Goal: Use online tool/utility: Utilize a website feature to perform a specific function

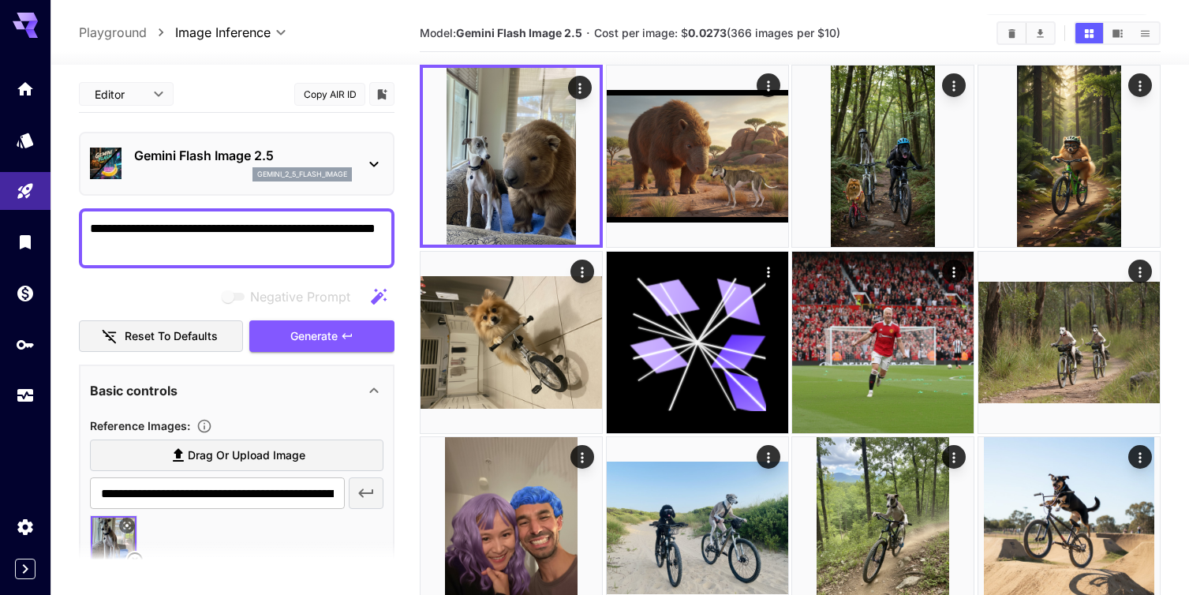
scroll to position [158, 0]
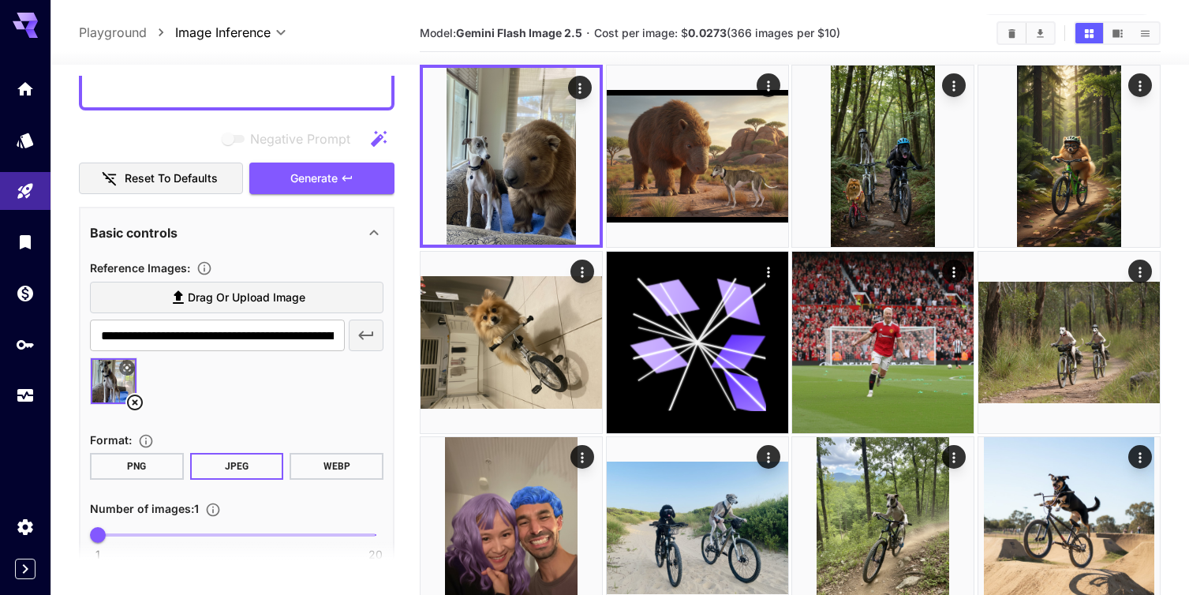
click at [138, 402] on icon at bounding box center [134, 402] width 19 height 19
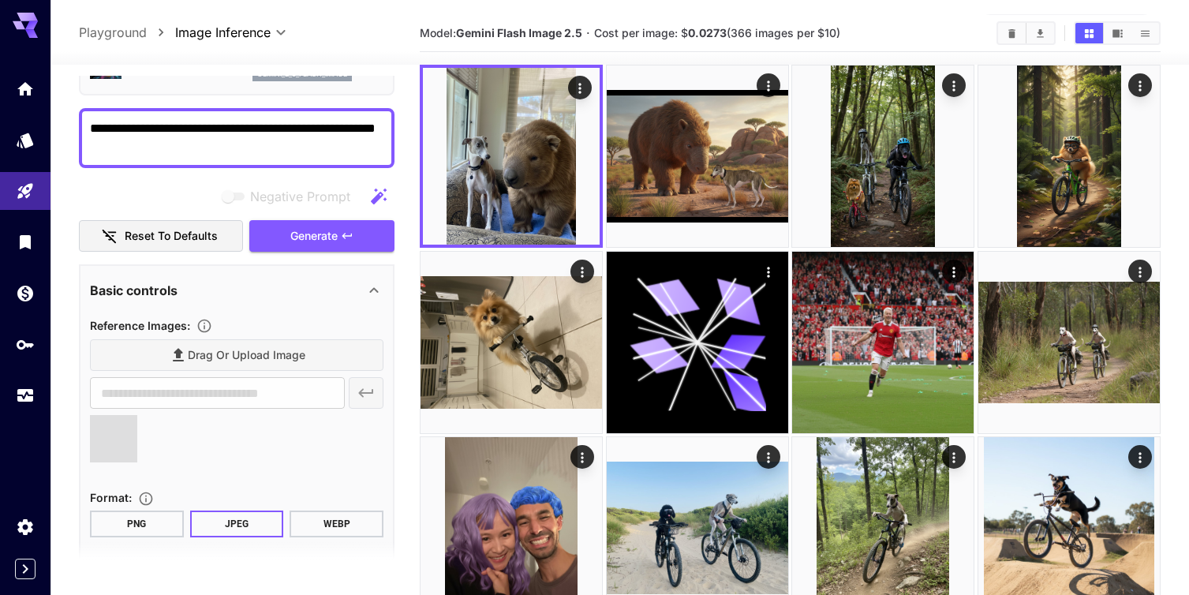
type input "**********"
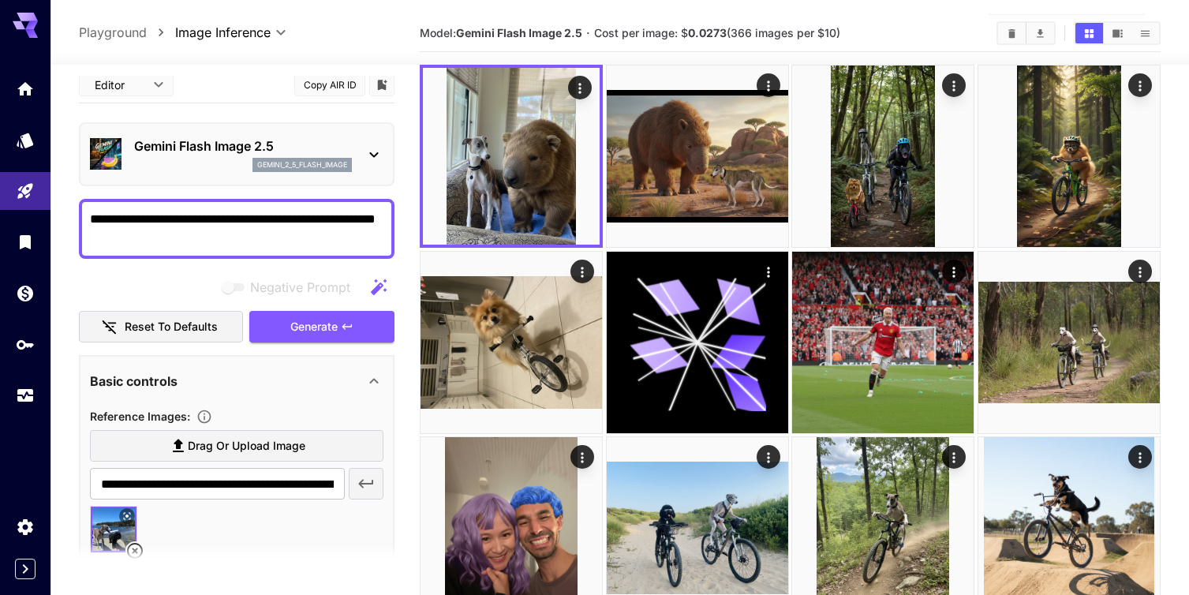
scroll to position [22, 0]
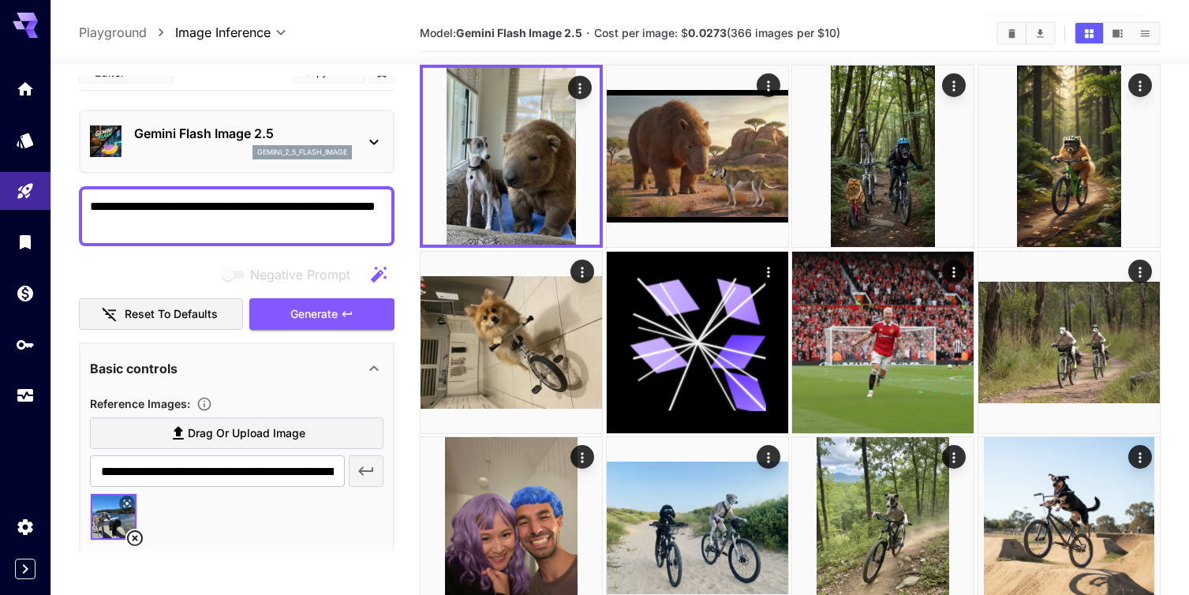
click at [165, 229] on textarea "**********" at bounding box center [236, 216] width 293 height 38
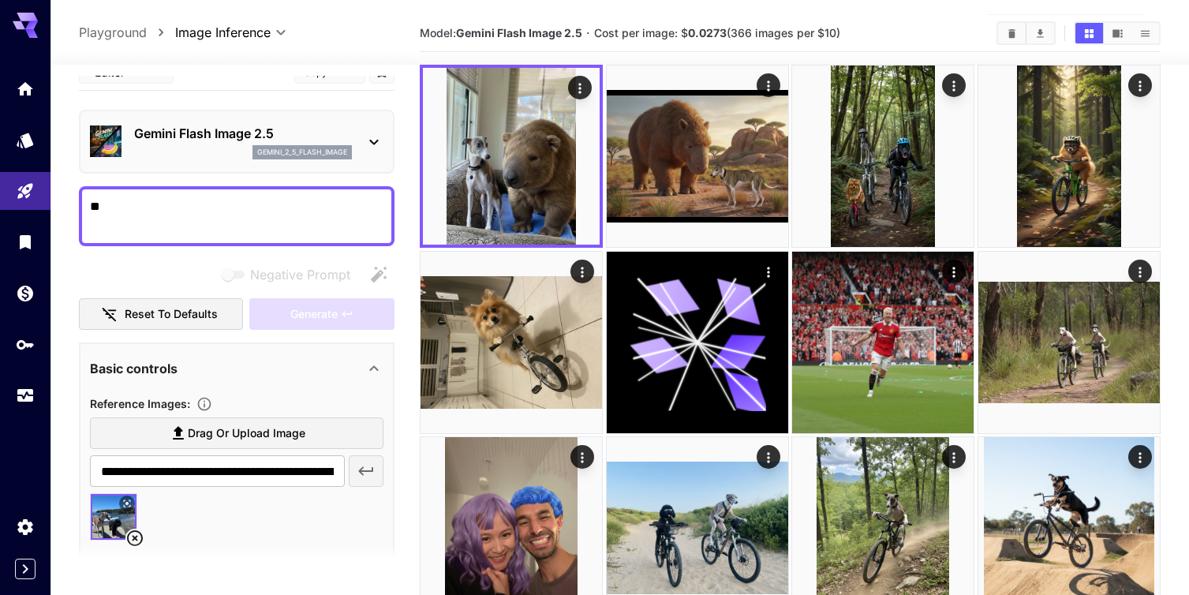
type textarea "*"
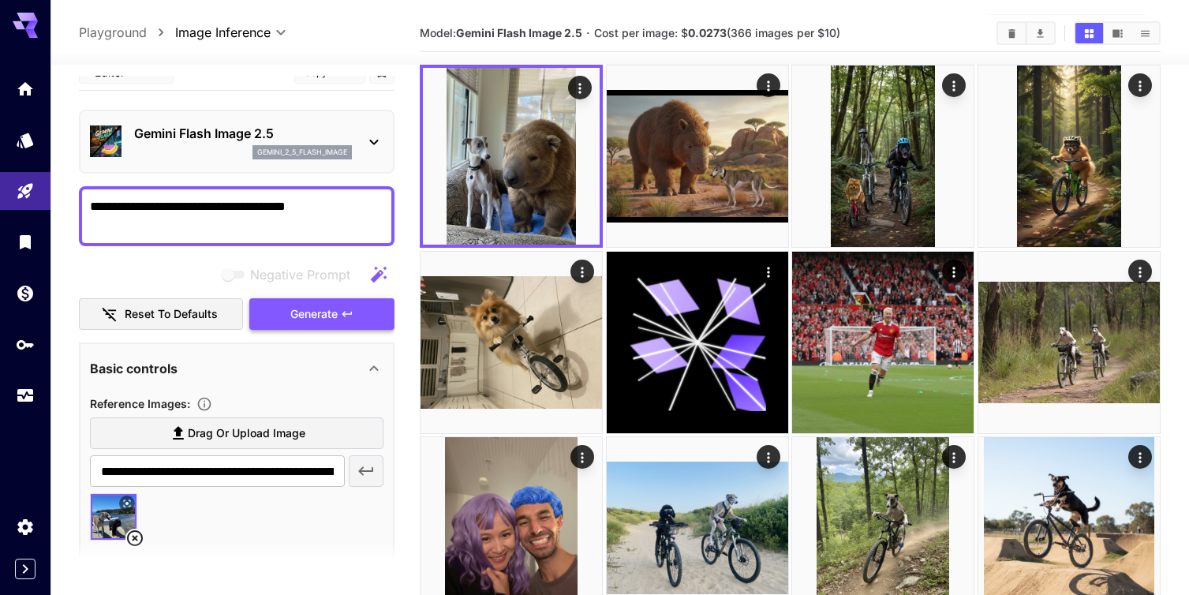
type textarea "**********"
click at [305, 313] on span "Generate" at bounding box center [313, 315] width 47 height 20
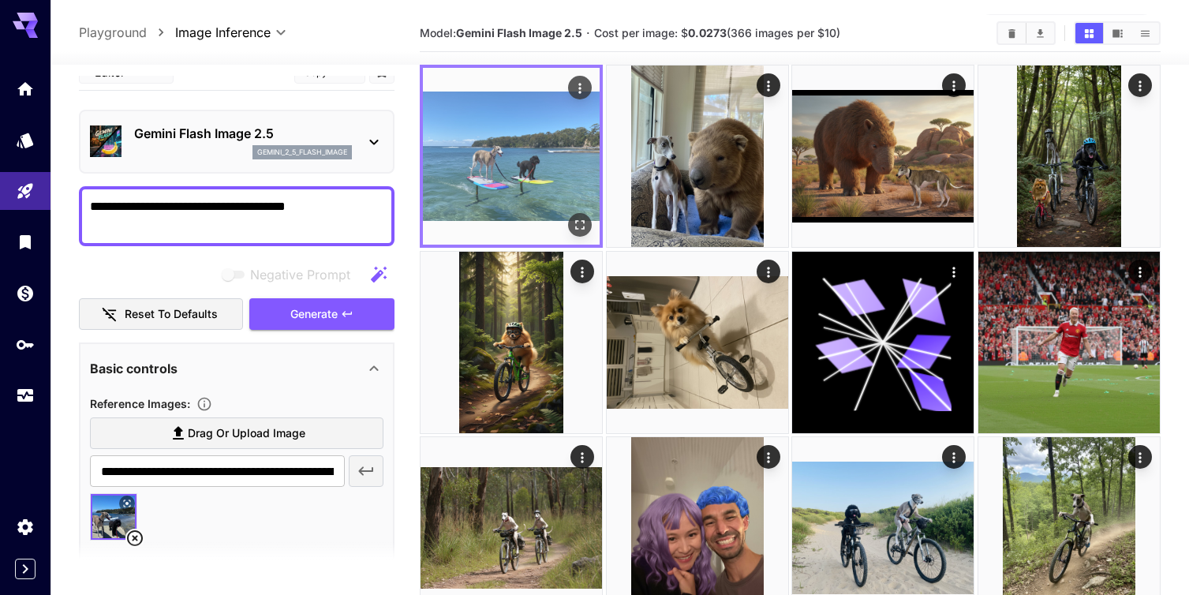
click at [584, 223] on icon "Open in fullscreen" at bounding box center [580, 225] width 16 height 16
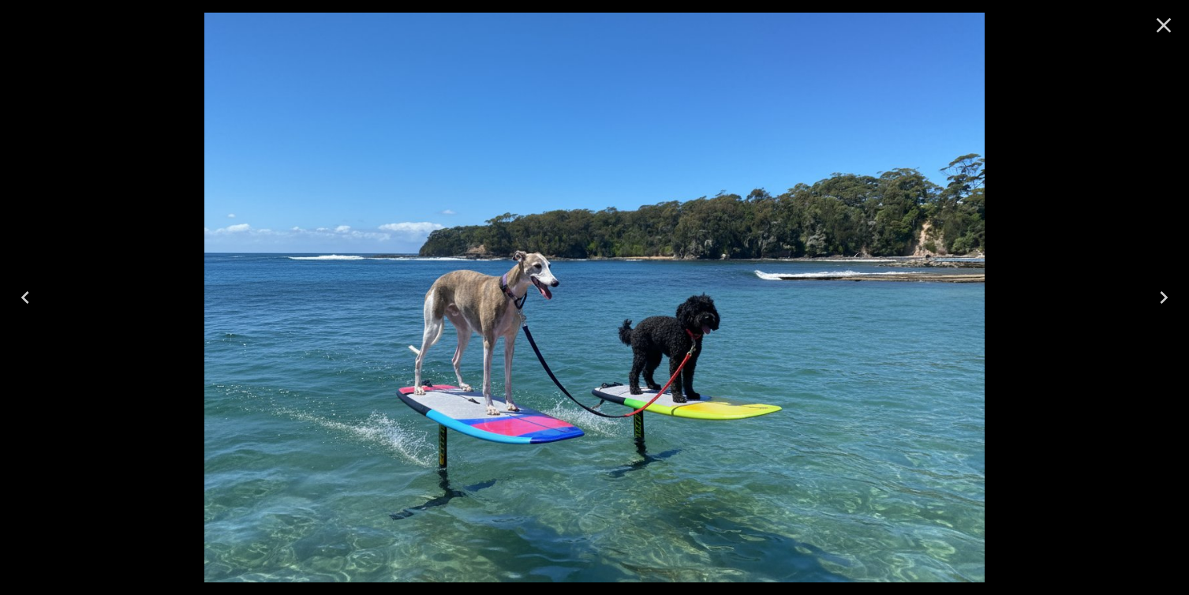
click at [1168, 26] on icon "Close" at bounding box center [1163, 25] width 25 height 25
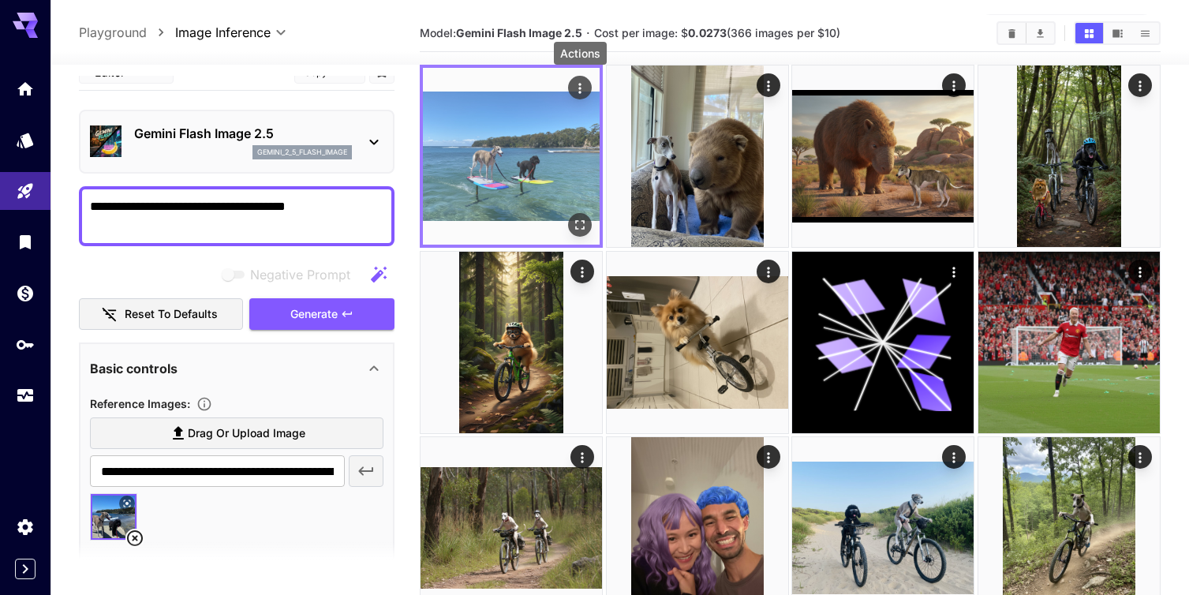
click at [584, 85] on icon "Actions" at bounding box center [580, 88] width 16 height 16
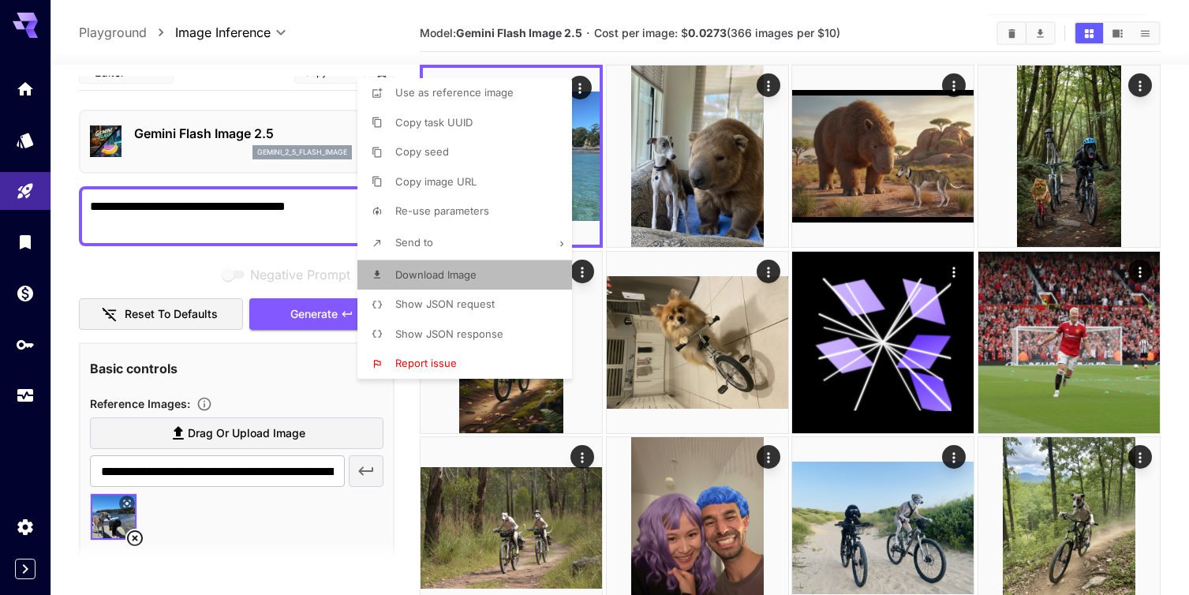
click at [455, 275] on span "Download Image" at bounding box center [435, 274] width 81 height 13
click at [332, 31] on div at bounding box center [594, 297] width 1189 height 595
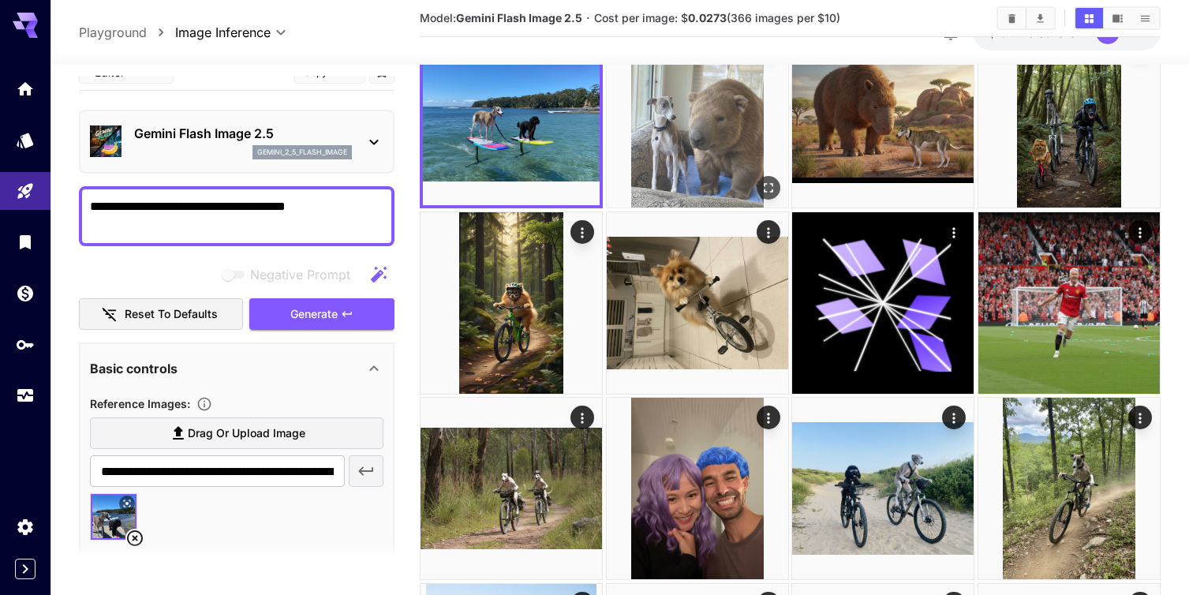
scroll to position [0, 0]
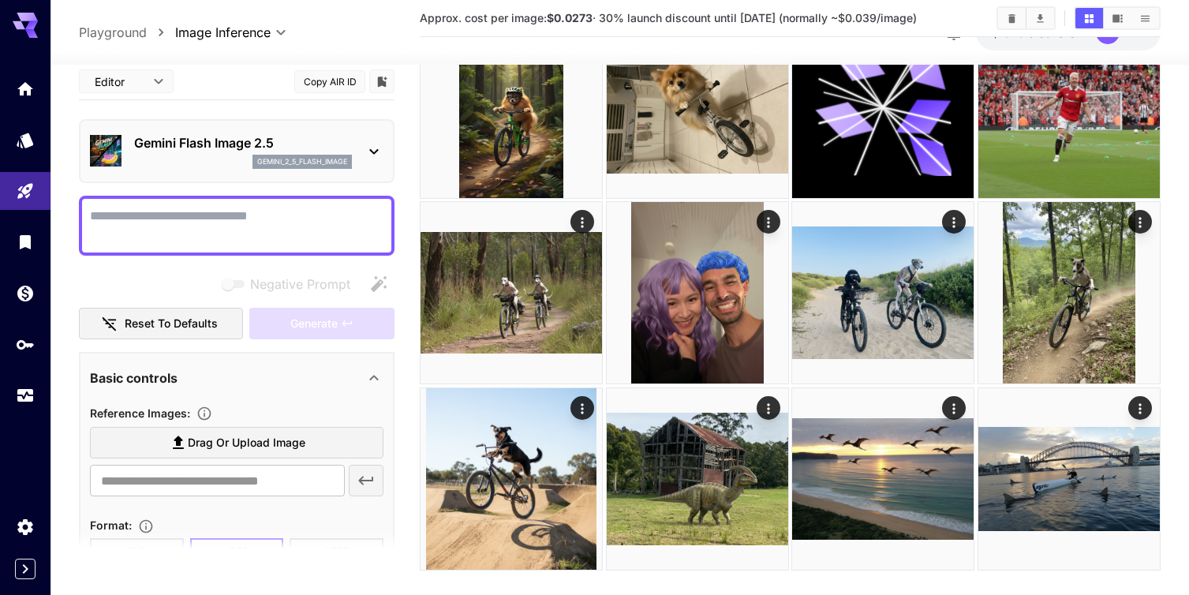
scroll to position [320, 0]
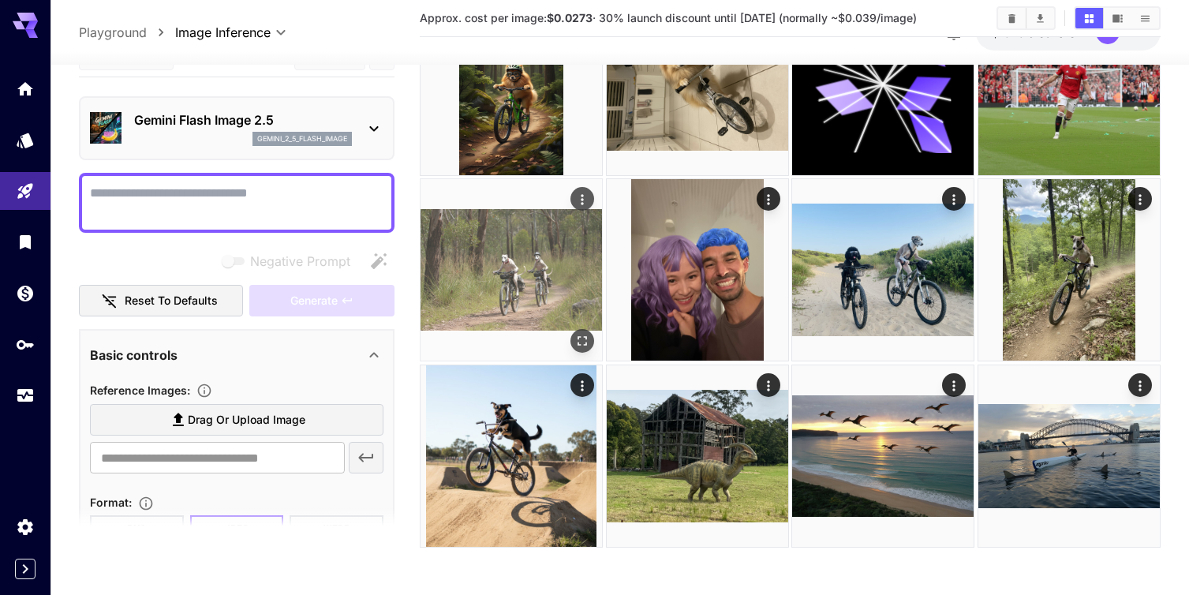
click at [511, 293] on img at bounding box center [511, 269] width 181 height 181
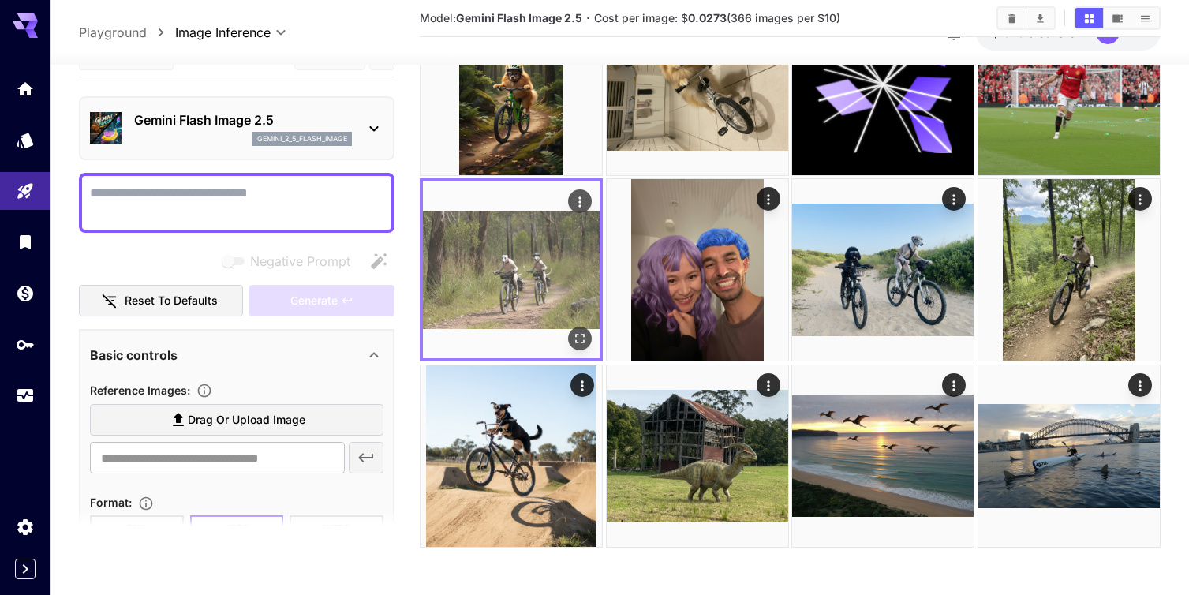
click at [511, 293] on img at bounding box center [511, 269] width 177 height 177
click at [582, 333] on icon "Open in fullscreen" at bounding box center [580, 339] width 16 height 16
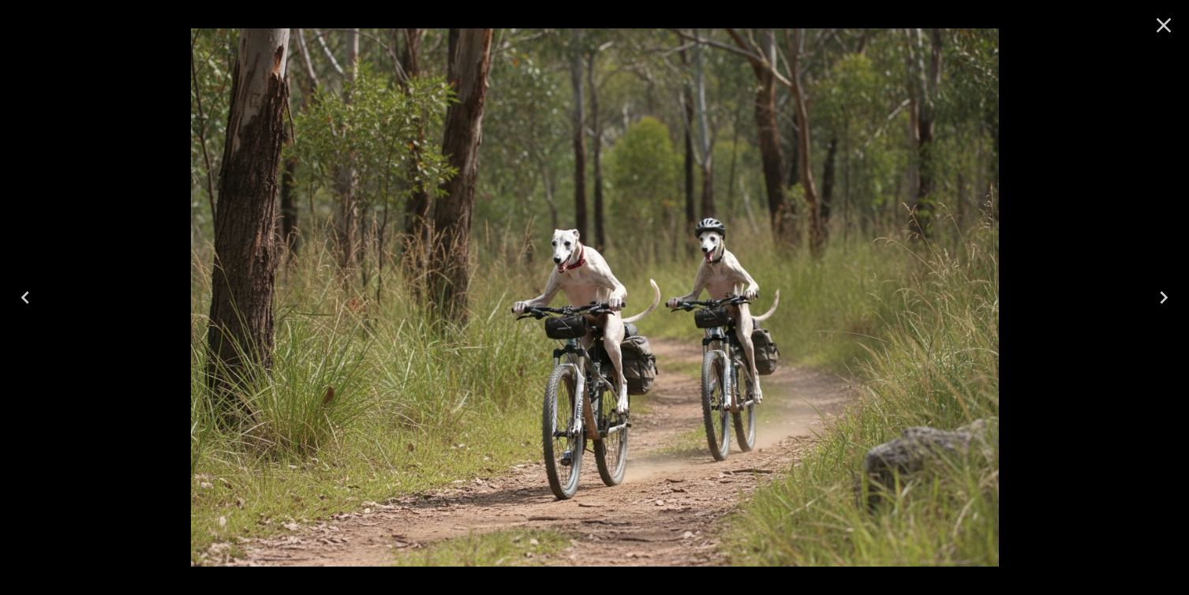
click at [1153, 25] on icon "Close" at bounding box center [1163, 25] width 25 height 25
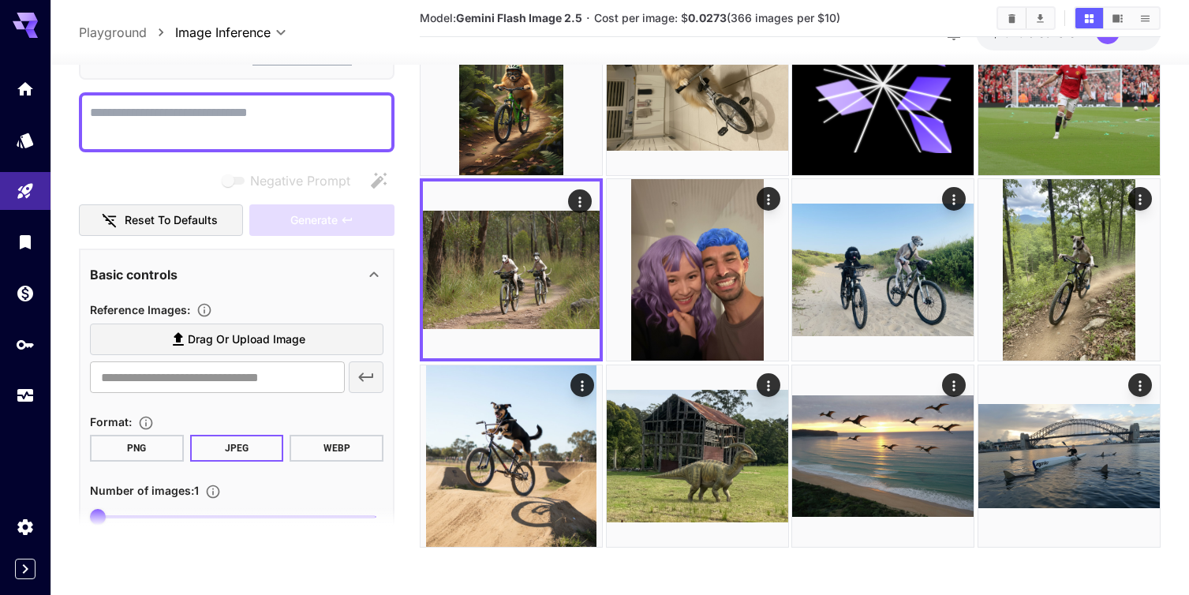
scroll to position [81, 0]
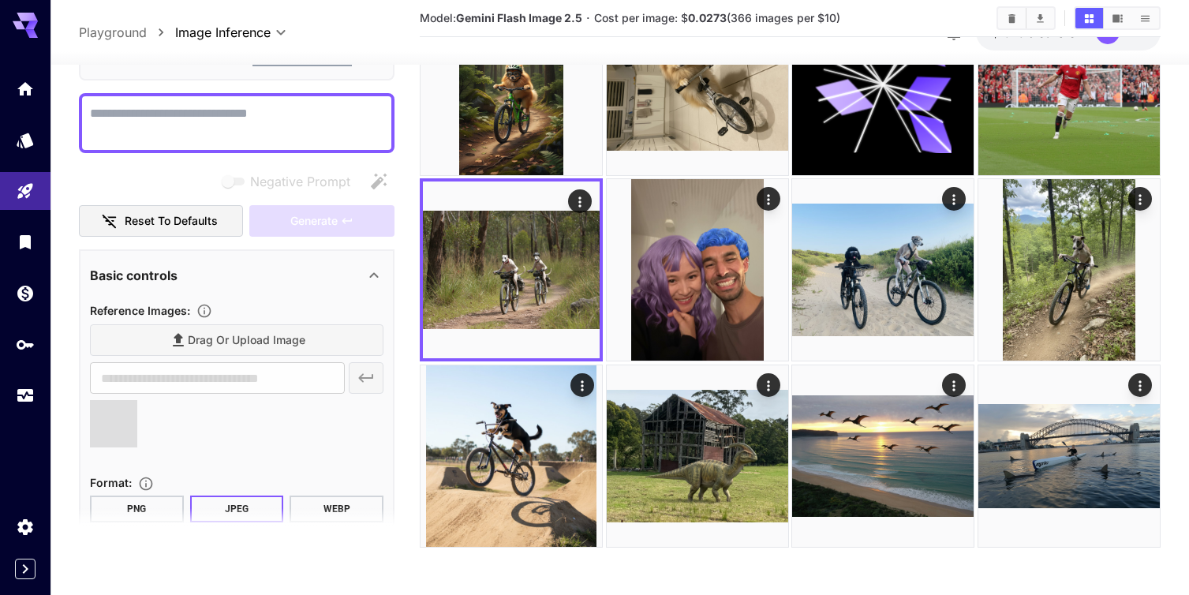
click at [110, 120] on textarea "Negative Prompt" at bounding box center [236, 123] width 293 height 38
type input "**********"
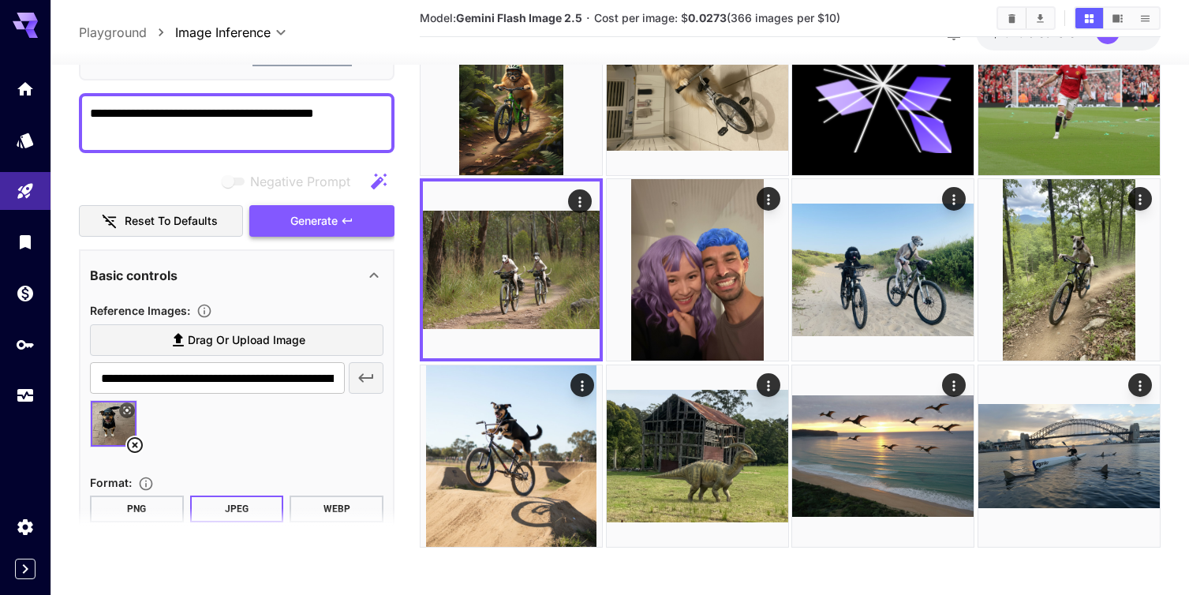
type textarea "**********"
click at [316, 215] on div "Negative Prompt Reset to defaults Generate" at bounding box center [237, 202] width 316 height 72
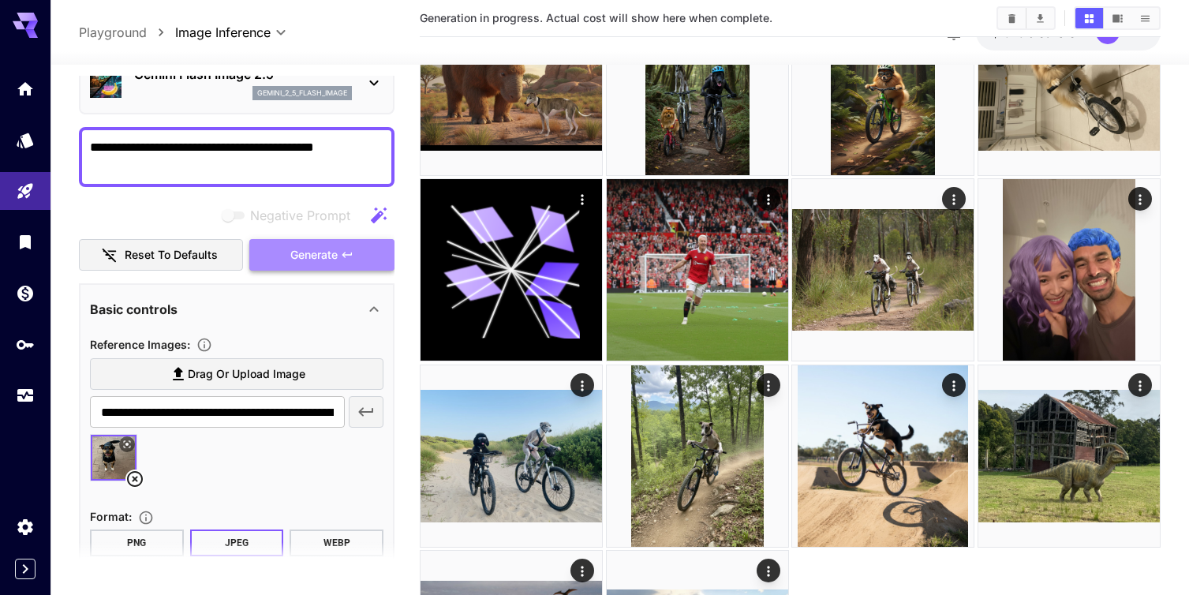
click at [318, 257] on span "Generate" at bounding box center [313, 255] width 47 height 20
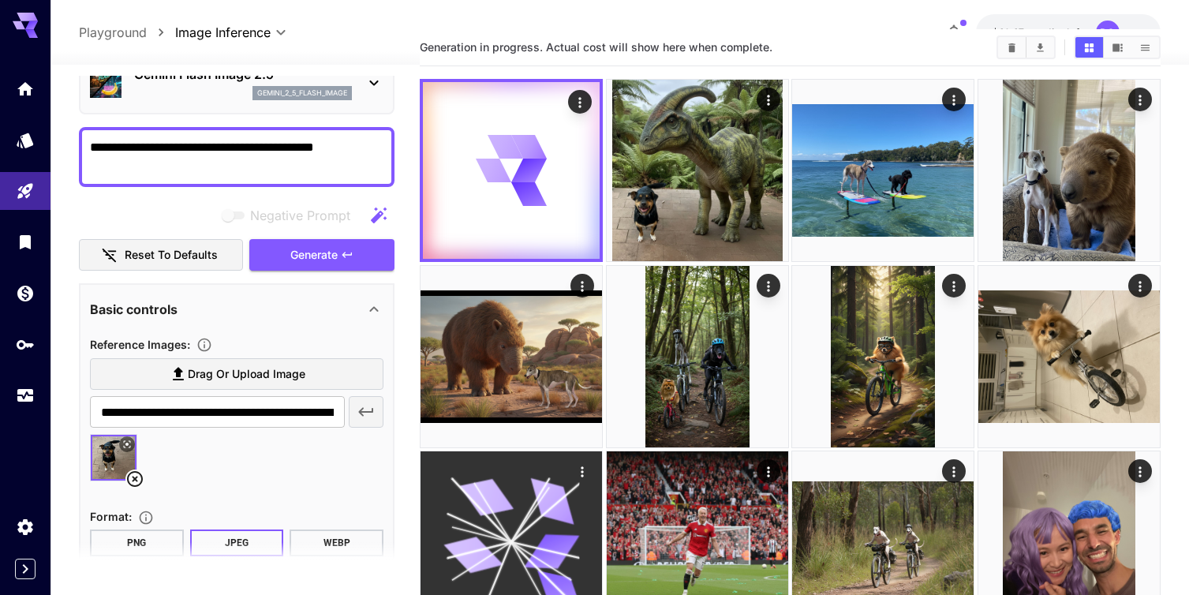
scroll to position [0, 0]
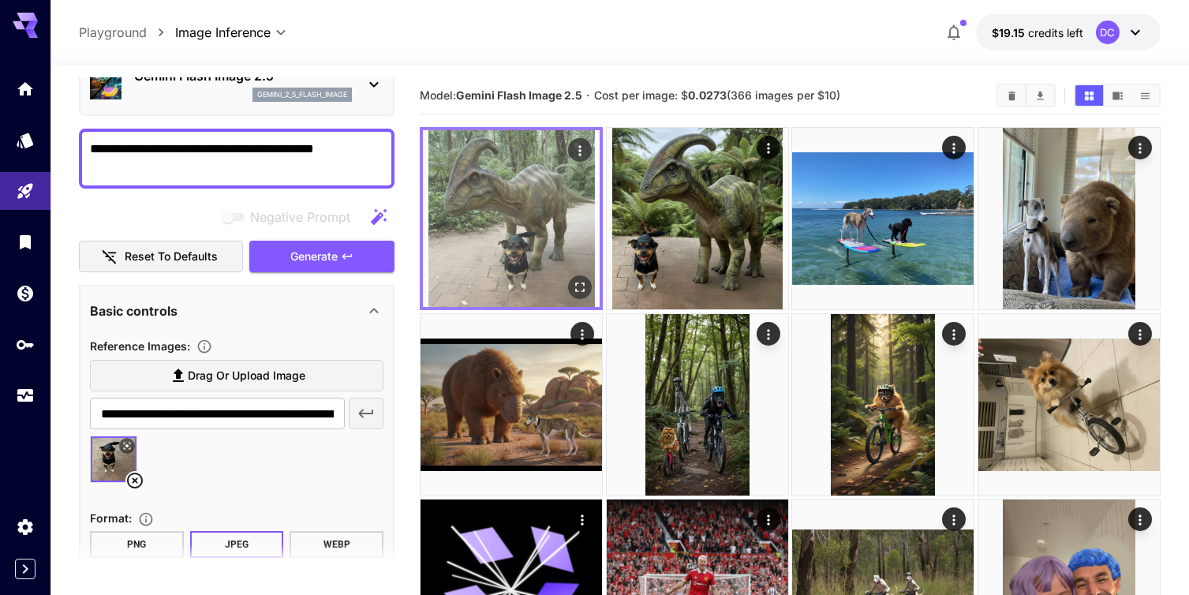
click at [501, 236] on img at bounding box center [511, 218] width 177 height 177
click at [581, 290] on icon "Open in fullscreen" at bounding box center [580, 287] width 16 height 16
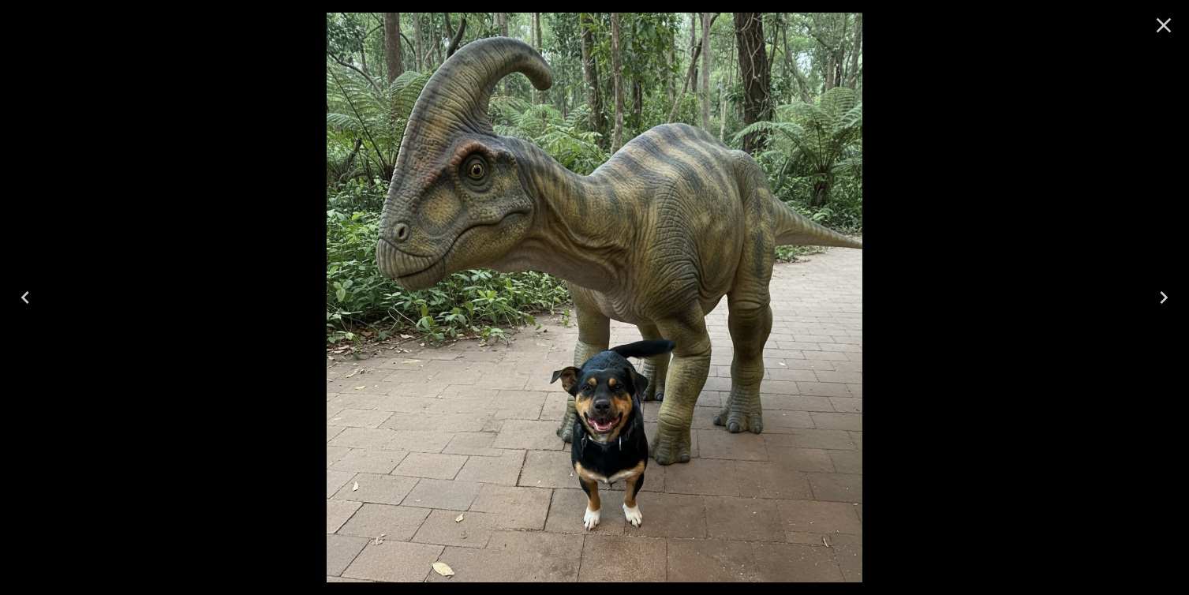
click at [1162, 26] on icon "Close" at bounding box center [1164, 25] width 15 height 15
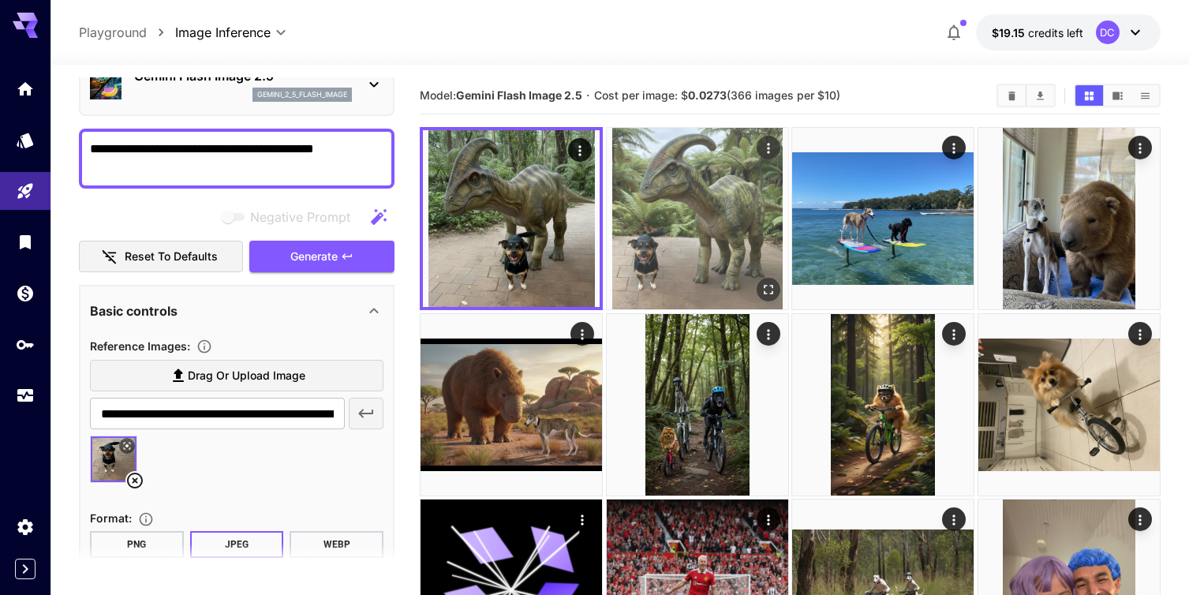
click at [708, 232] on img at bounding box center [697, 218] width 181 height 181
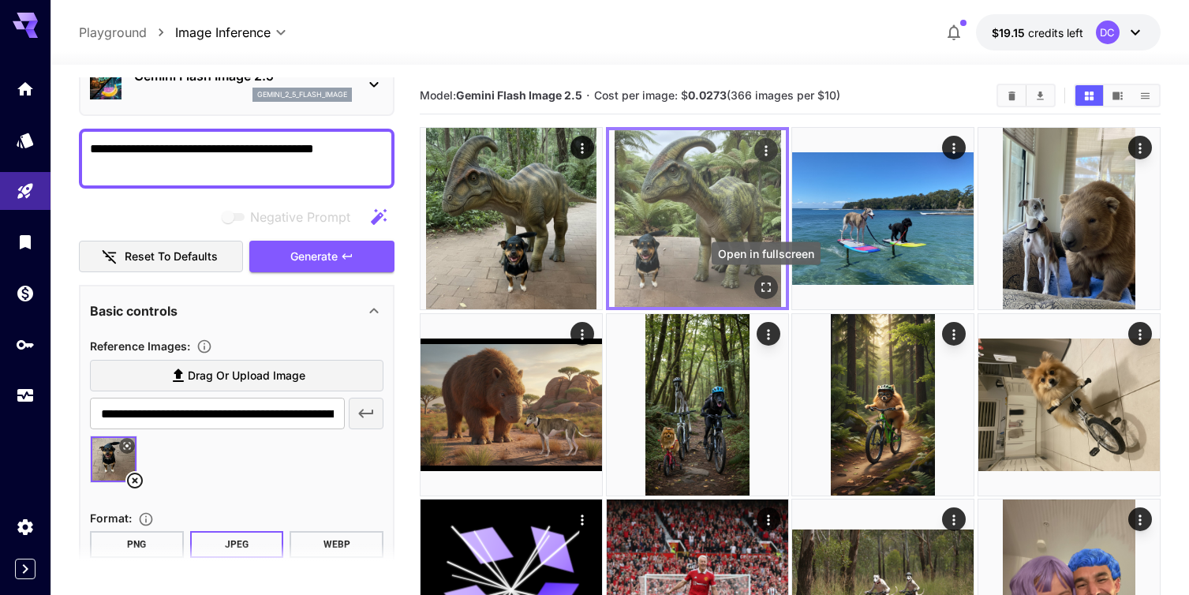
click at [765, 286] on icon "Open in fullscreen" at bounding box center [766, 287] width 16 height 16
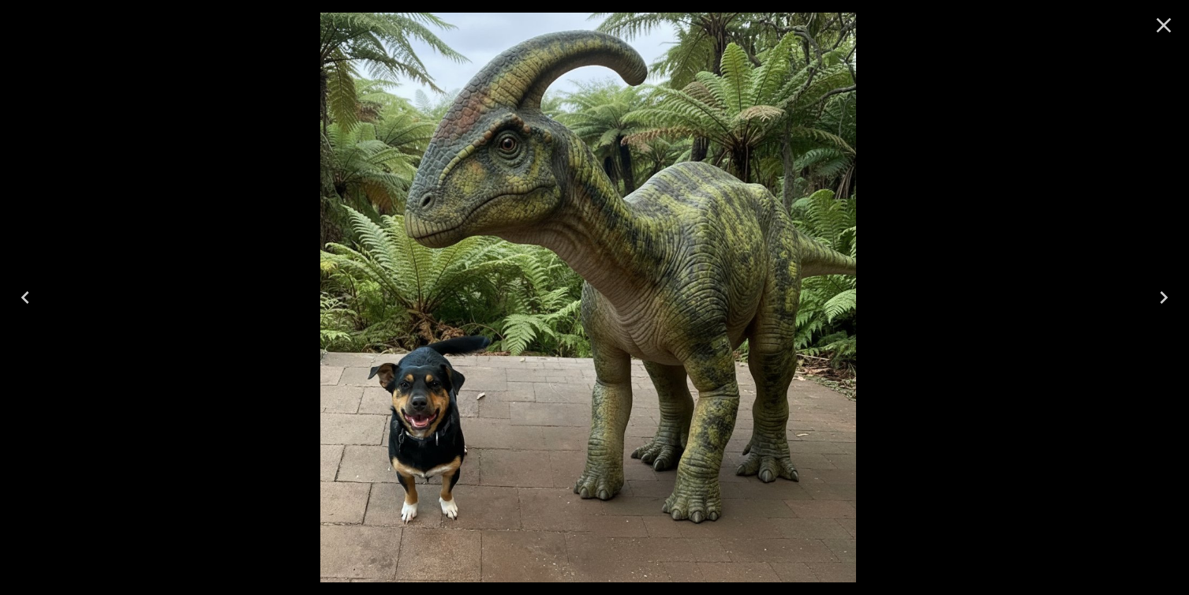
drag, startPoint x: 996, startPoint y: 33, endPoint x: 966, endPoint y: 33, distance: 30.8
click at [966, 33] on div at bounding box center [588, 297] width 1189 height 595
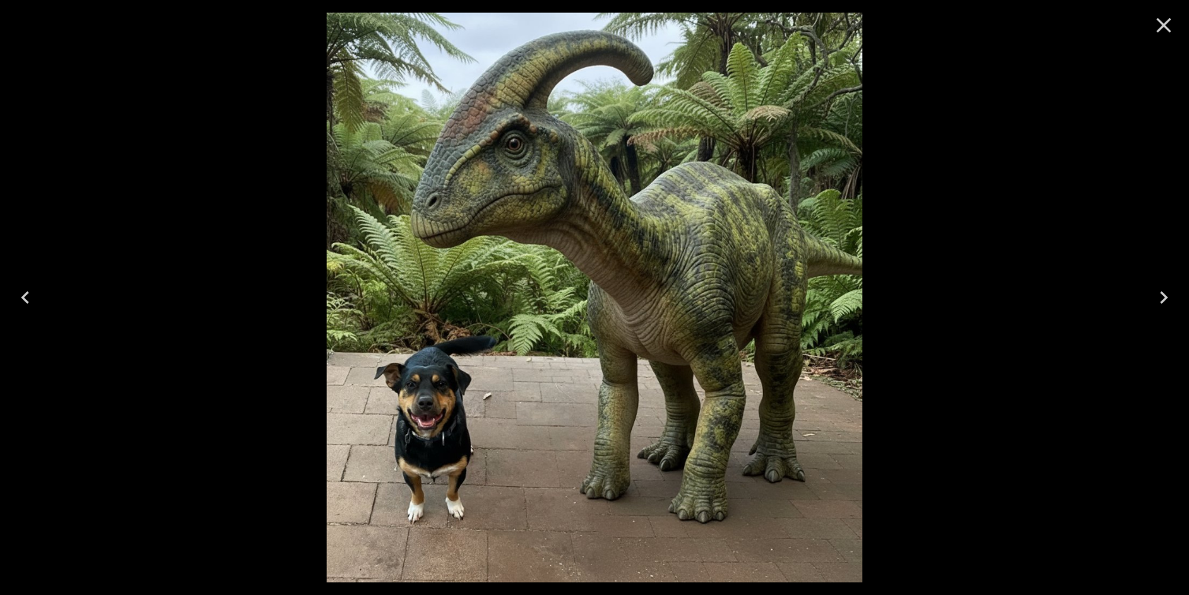
click at [1165, 25] on icon "Close" at bounding box center [1163, 25] width 25 height 25
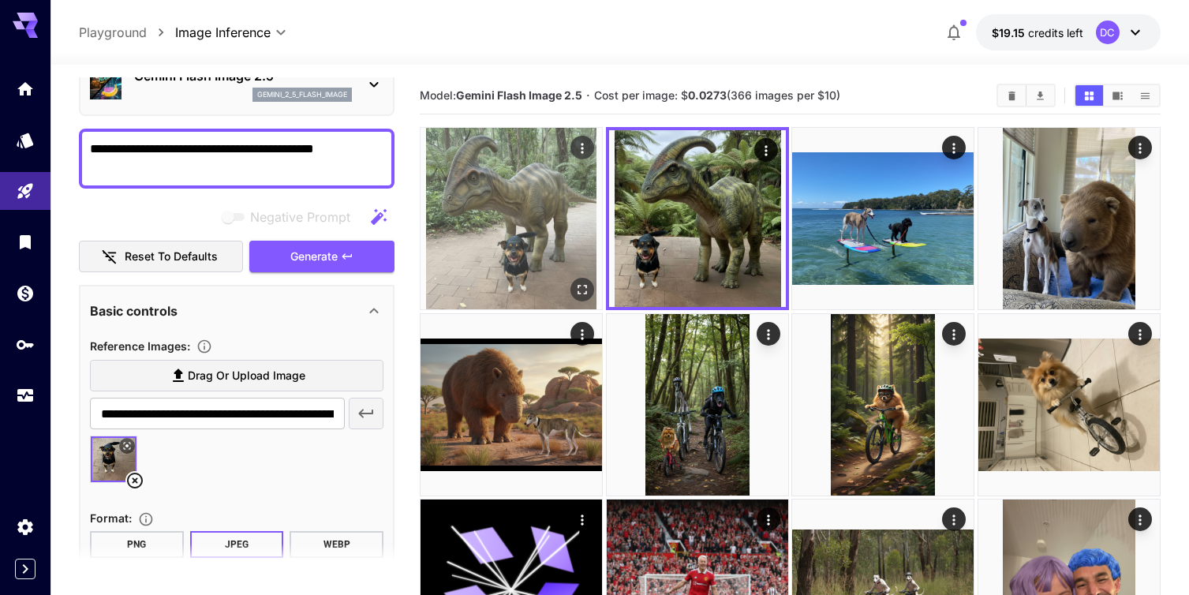
click at [503, 237] on img at bounding box center [511, 218] width 181 height 181
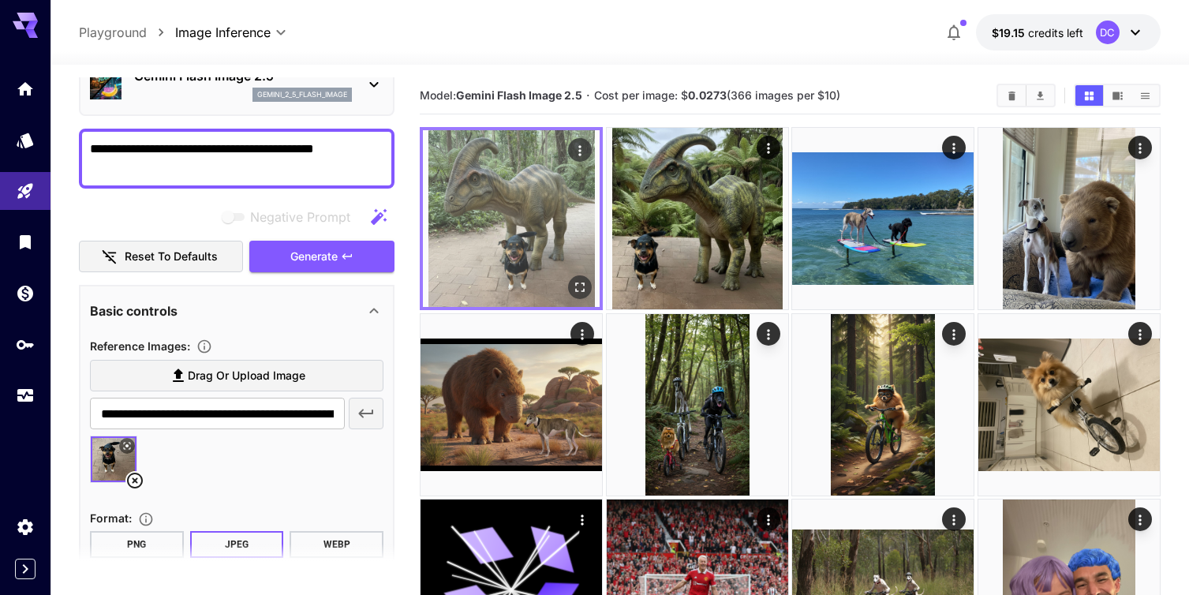
click at [503, 237] on img at bounding box center [511, 218] width 177 height 177
click at [584, 288] on icon "Open in fullscreen" at bounding box center [580, 287] width 16 height 16
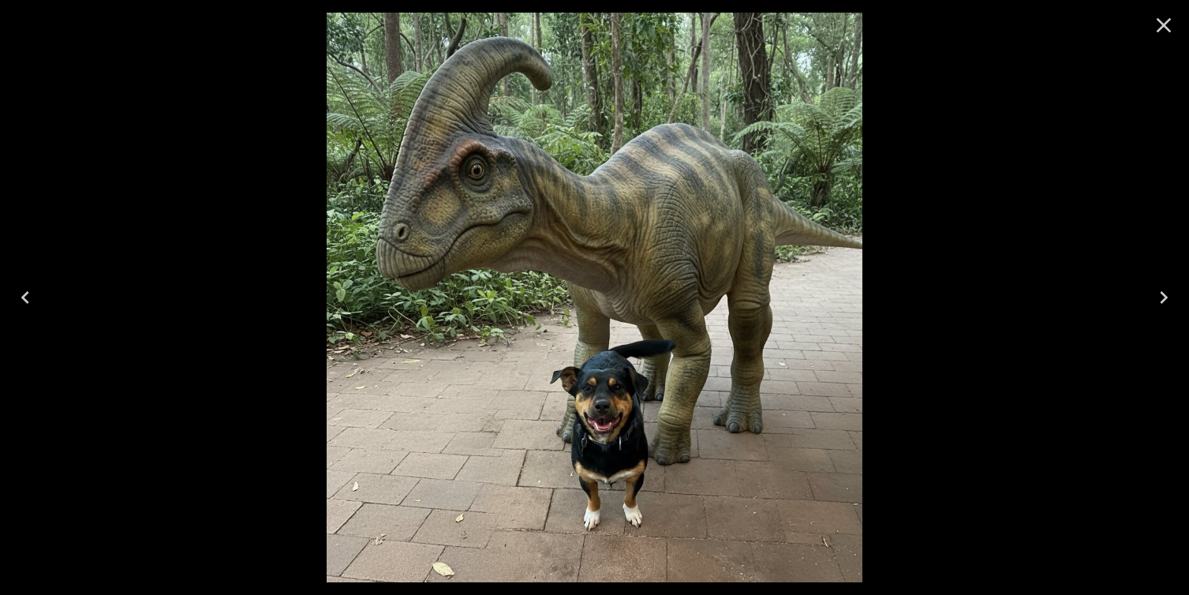
click at [1166, 28] on icon "Close" at bounding box center [1164, 25] width 15 height 15
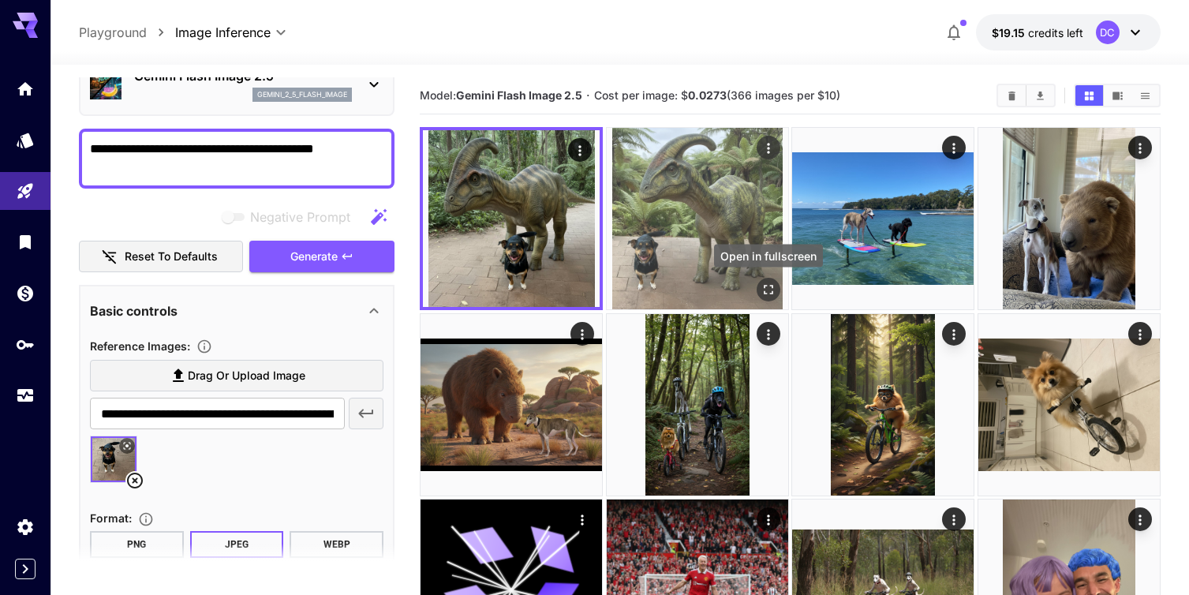
click at [767, 291] on icon "Open in fullscreen" at bounding box center [769, 290] width 16 height 16
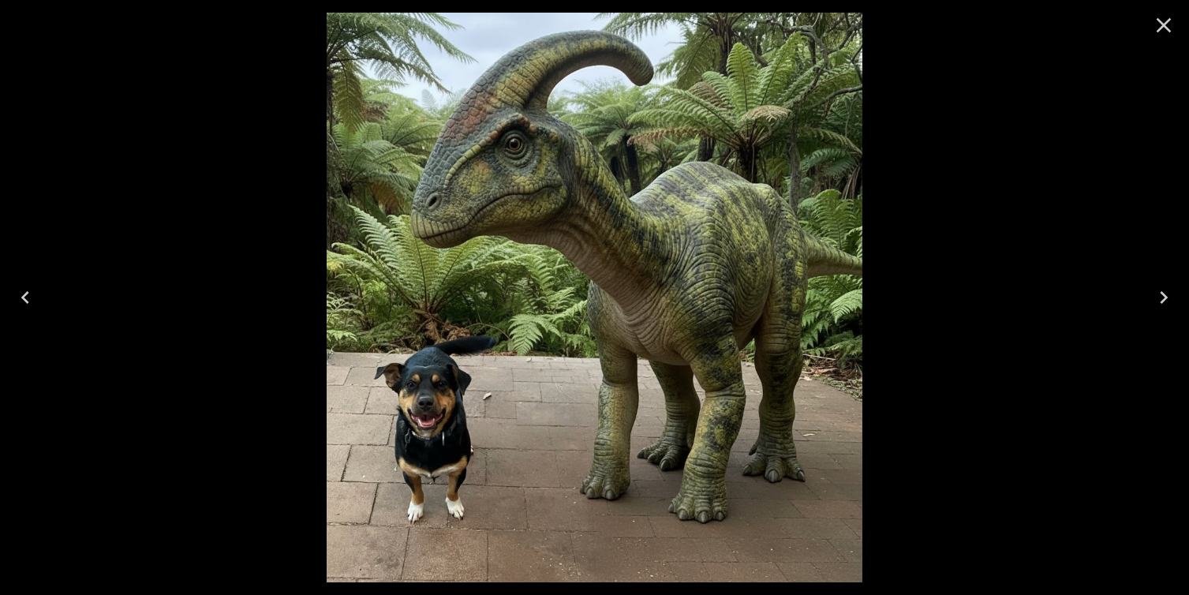
click at [1160, 27] on icon "Close" at bounding box center [1164, 25] width 15 height 15
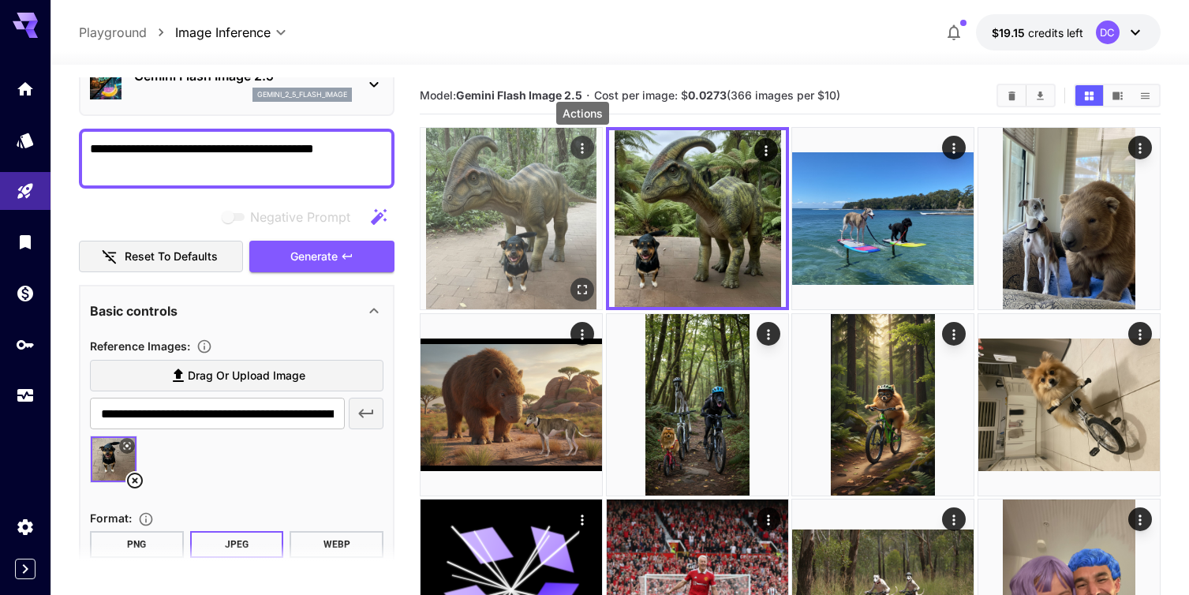
click at [579, 142] on icon "Actions" at bounding box center [582, 148] width 16 height 16
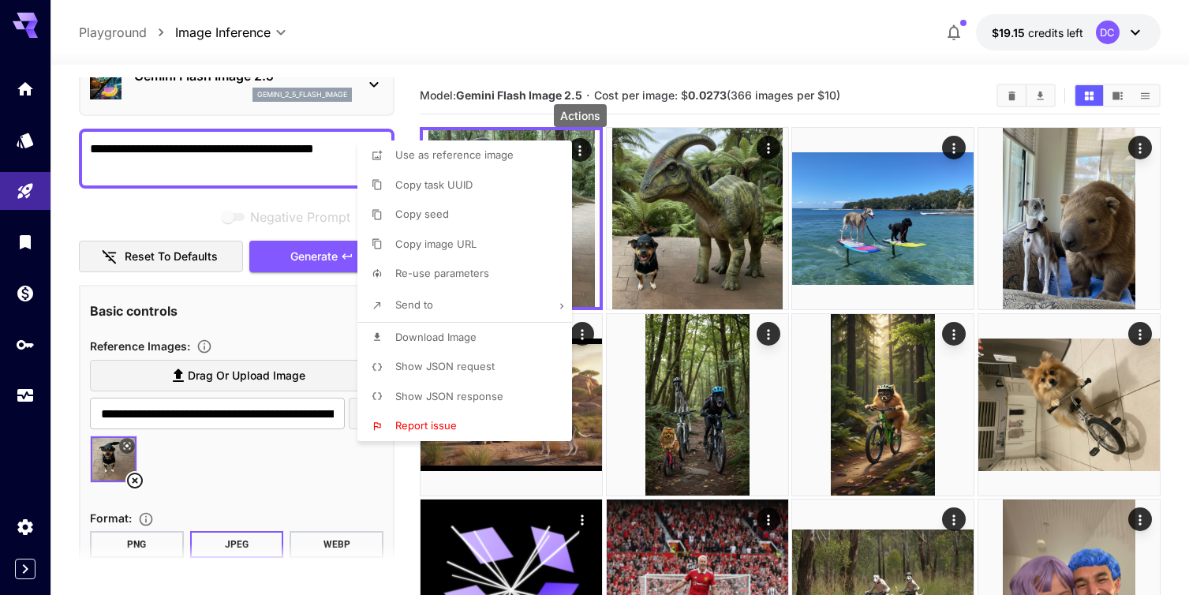
click at [554, 36] on div at bounding box center [594, 297] width 1189 height 595
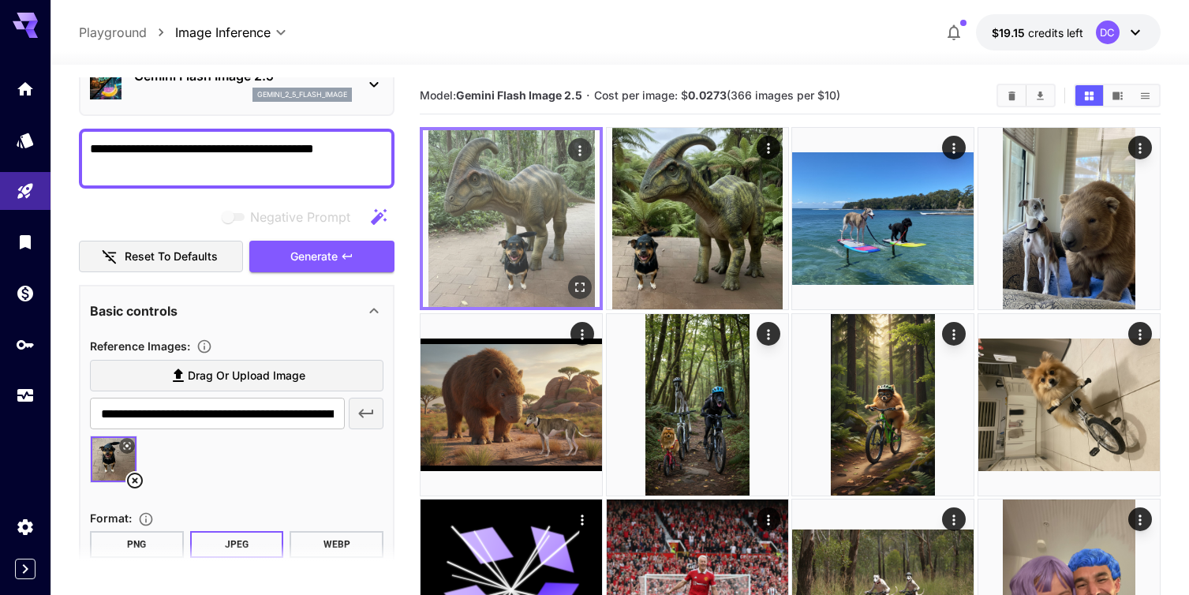
click at [581, 290] on icon "Open in fullscreen" at bounding box center [580, 287] width 16 height 16
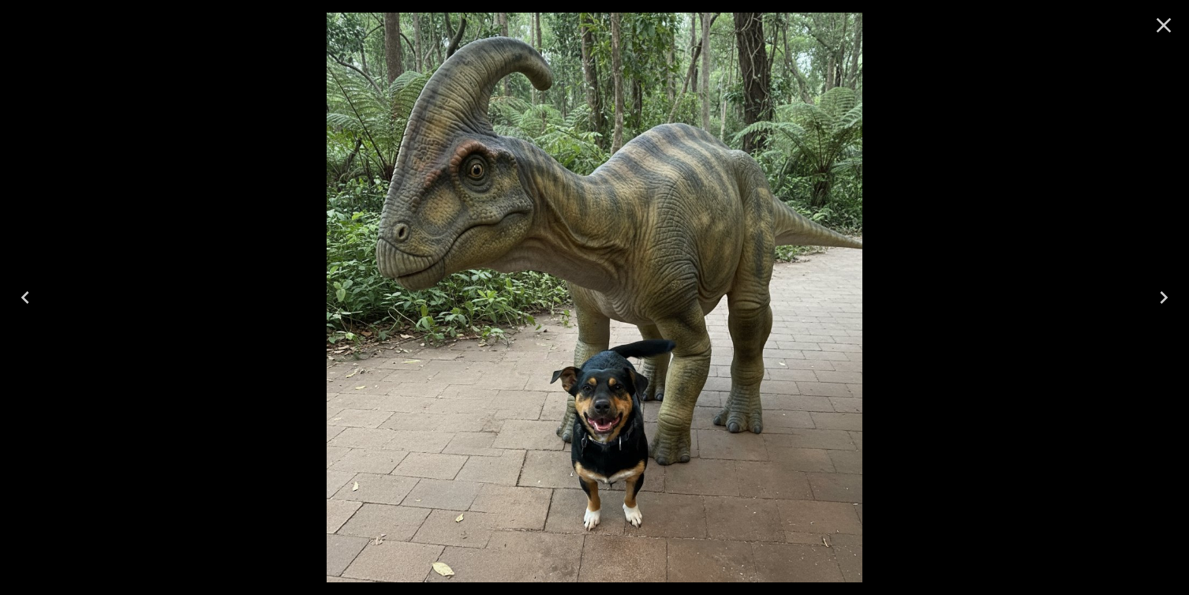
click at [1158, 24] on icon "Close" at bounding box center [1163, 25] width 25 height 25
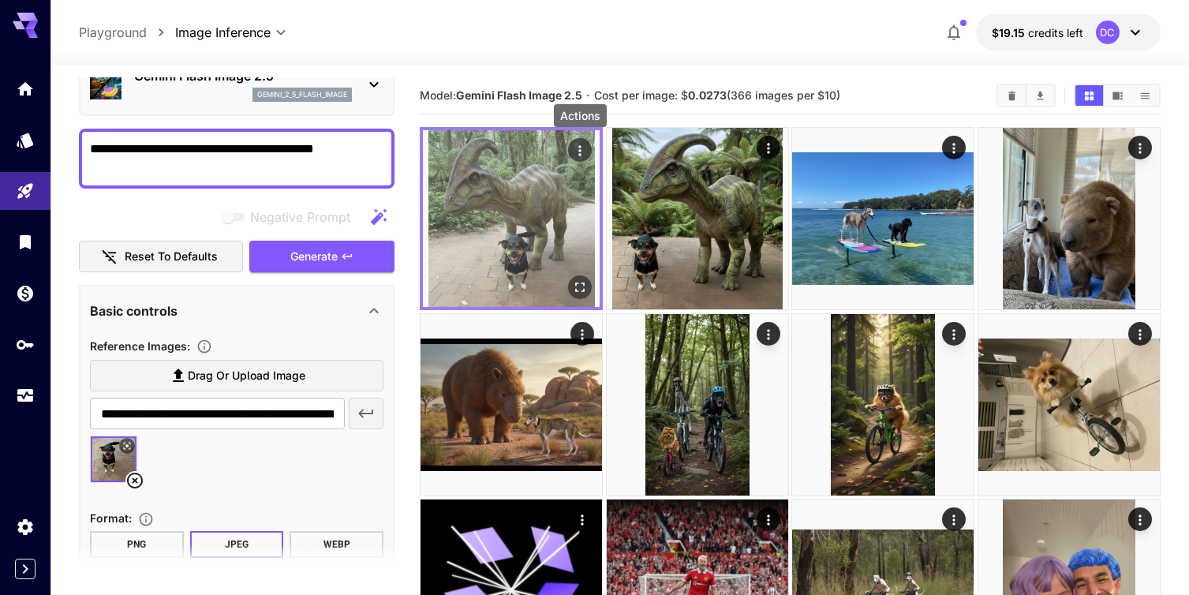
click at [577, 148] on icon "Actions" at bounding box center [580, 151] width 16 height 16
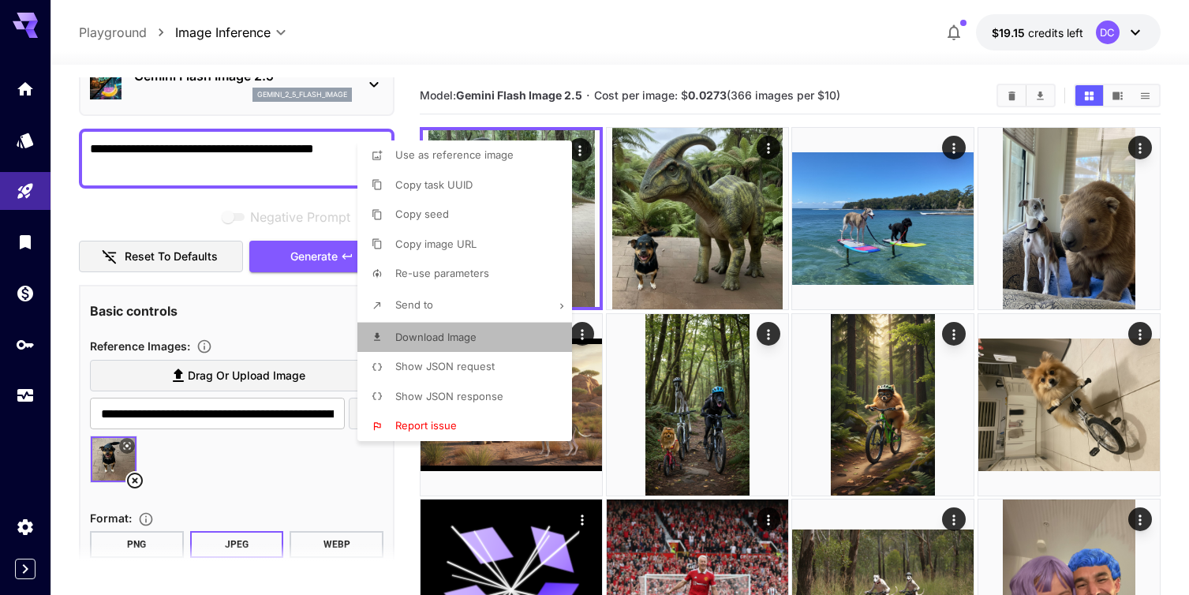
click at [465, 335] on span "Download Image" at bounding box center [435, 337] width 81 height 13
click at [133, 477] on div at bounding box center [594, 297] width 1189 height 595
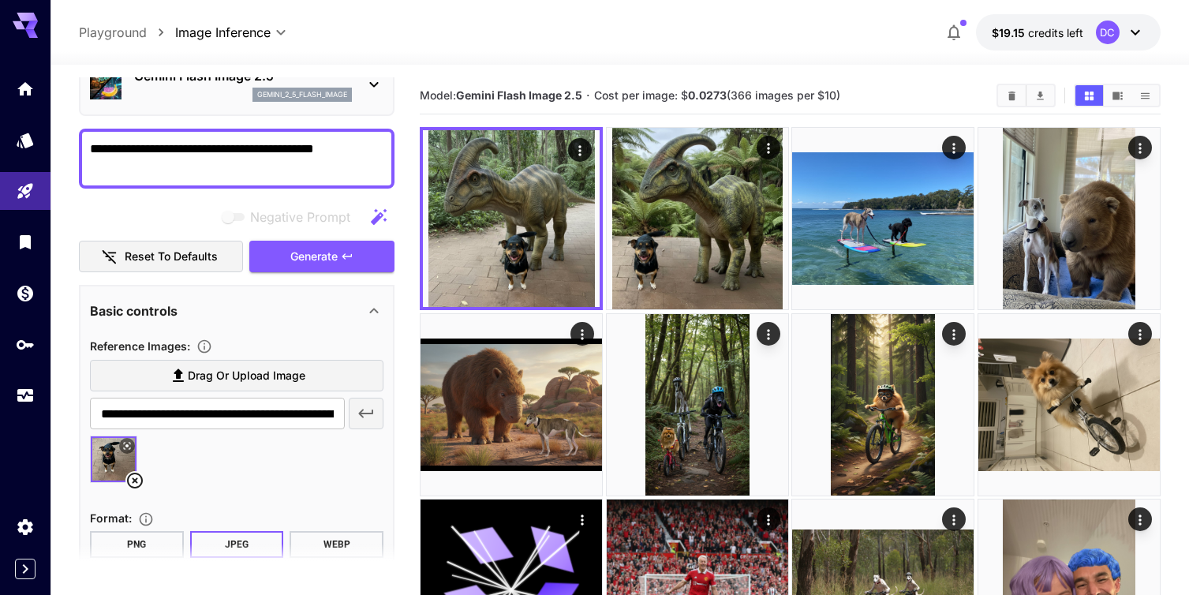
click at [134, 484] on icon at bounding box center [134, 480] width 19 height 19
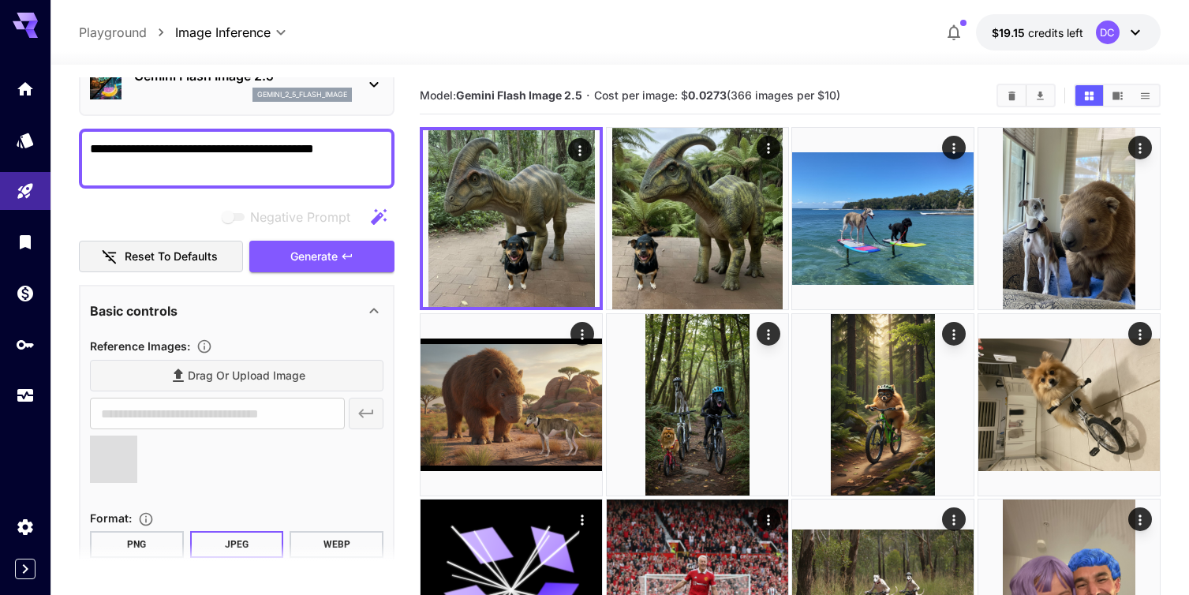
type input "**********"
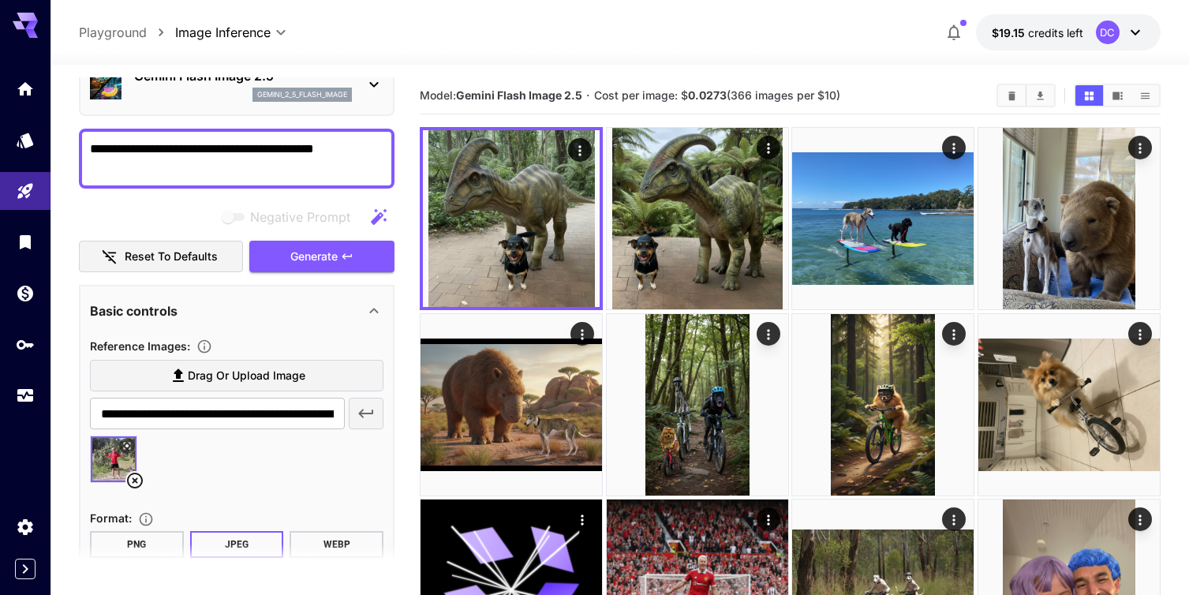
click at [371, 150] on textarea "**********" at bounding box center [236, 159] width 293 height 38
type textarea "*"
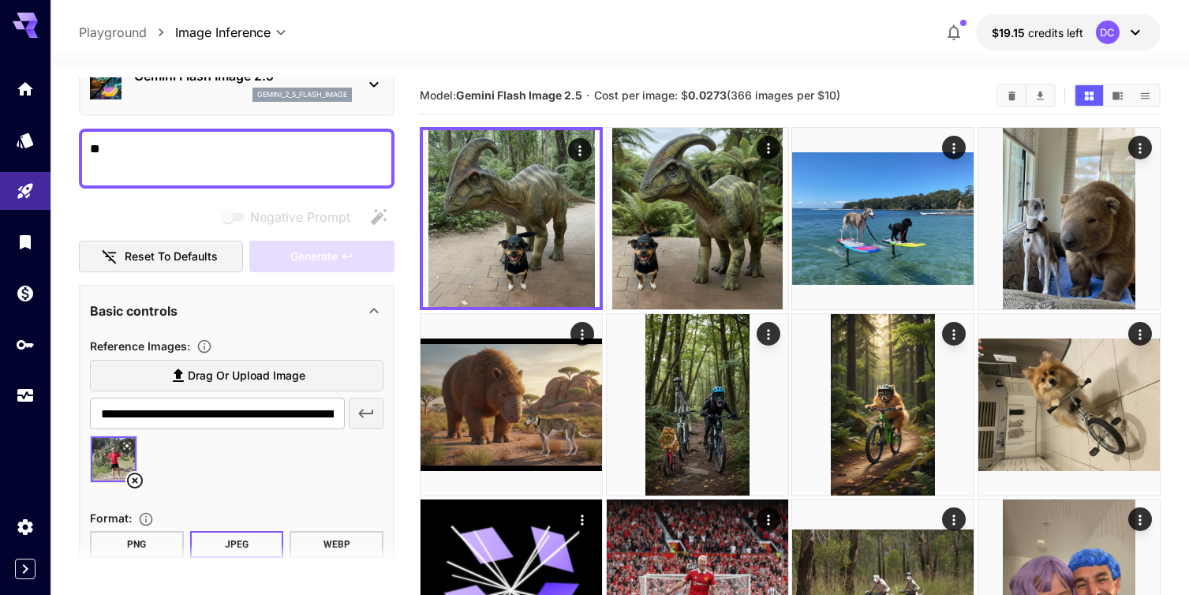
type textarea "*"
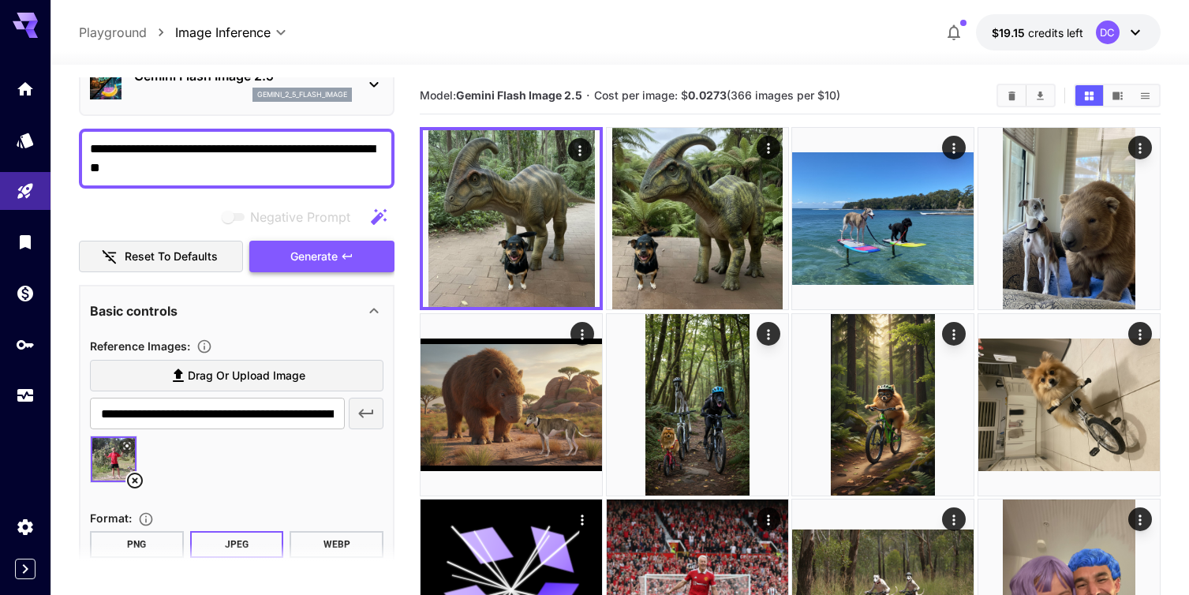
type textarea "**********"
click at [321, 263] on span "Generate" at bounding box center [313, 257] width 47 height 20
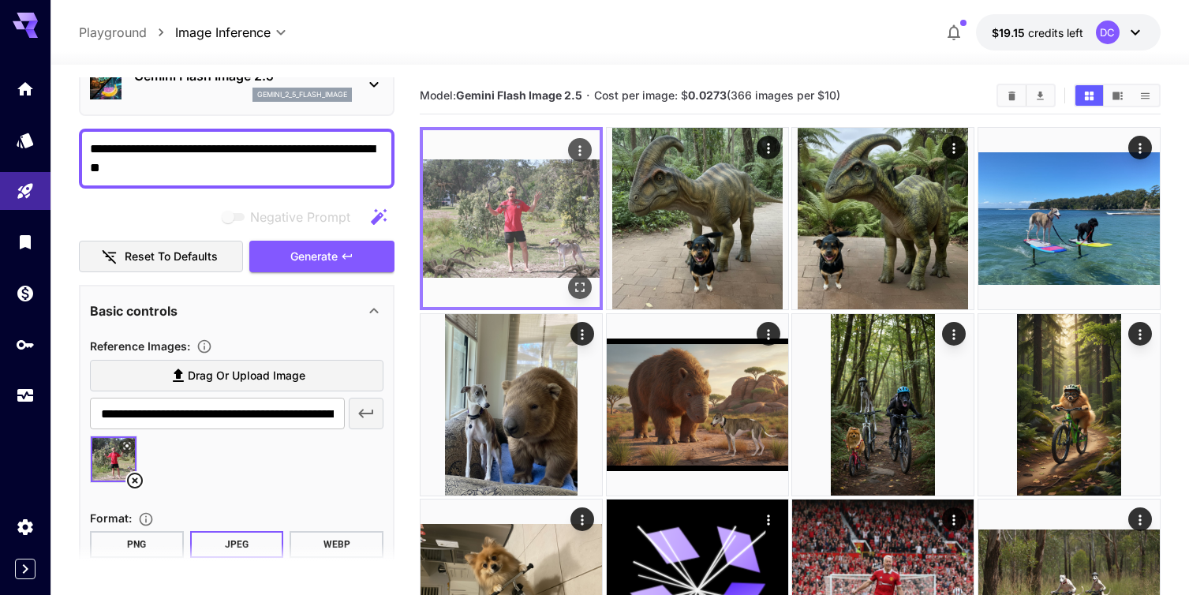
click at [480, 220] on img at bounding box center [511, 218] width 177 height 177
click at [578, 281] on icon "Open in fullscreen" at bounding box center [580, 287] width 16 height 16
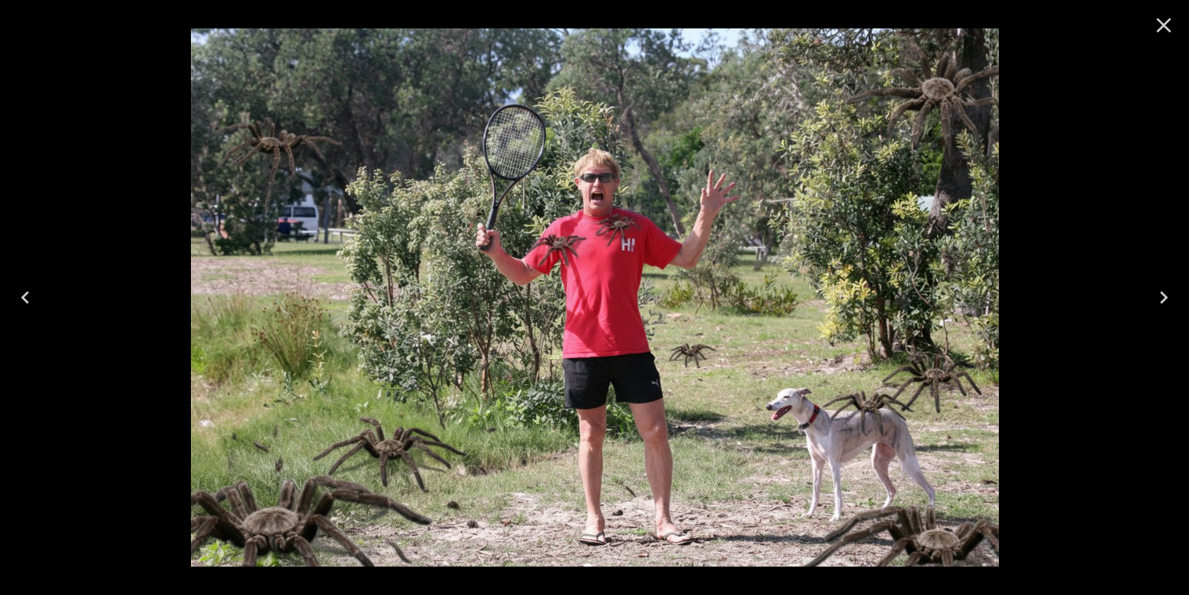
click at [1163, 23] on icon "Close" at bounding box center [1163, 25] width 25 height 25
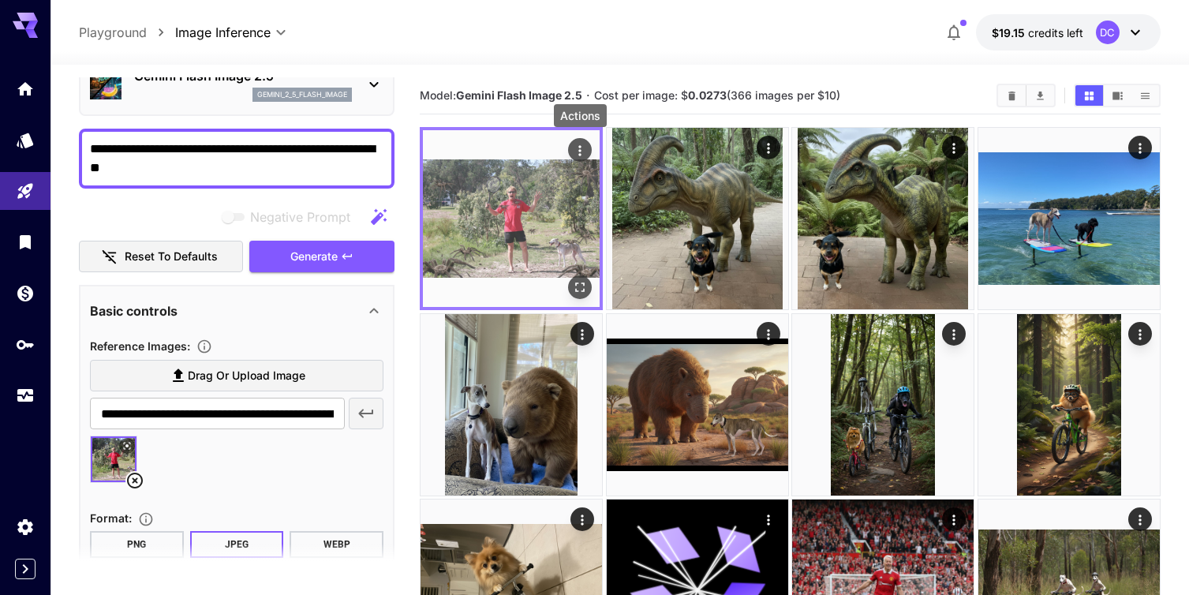
click at [576, 155] on icon "Actions" at bounding box center [580, 151] width 16 height 16
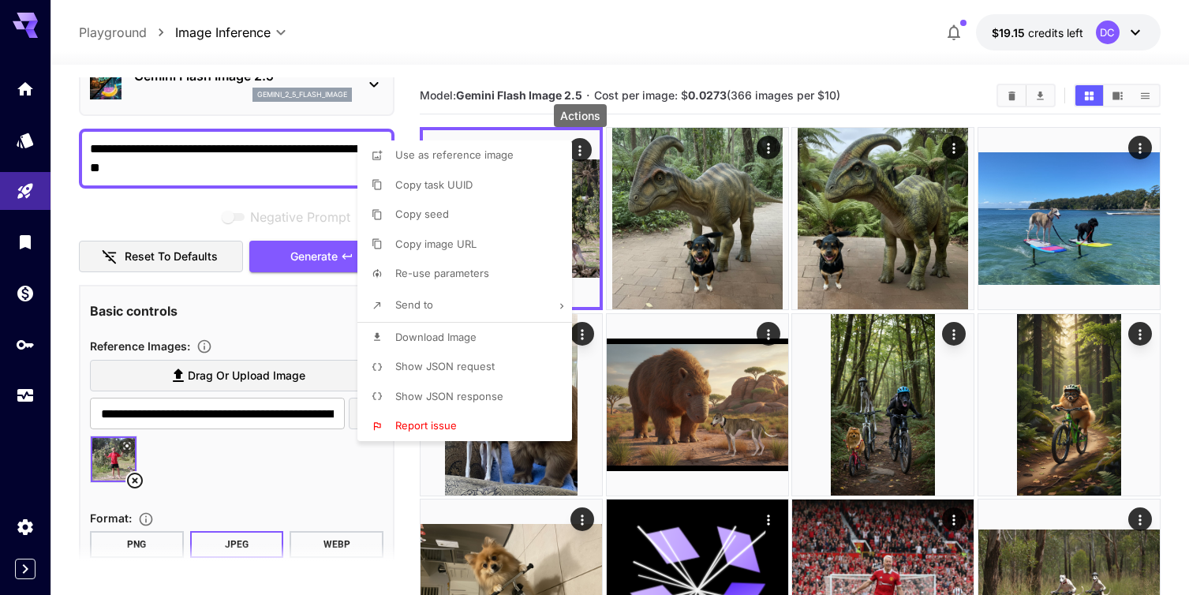
click at [448, 333] on span "Download Image" at bounding box center [435, 337] width 81 height 13
click at [412, 26] on div at bounding box center [594, 297] width 1189 height 595
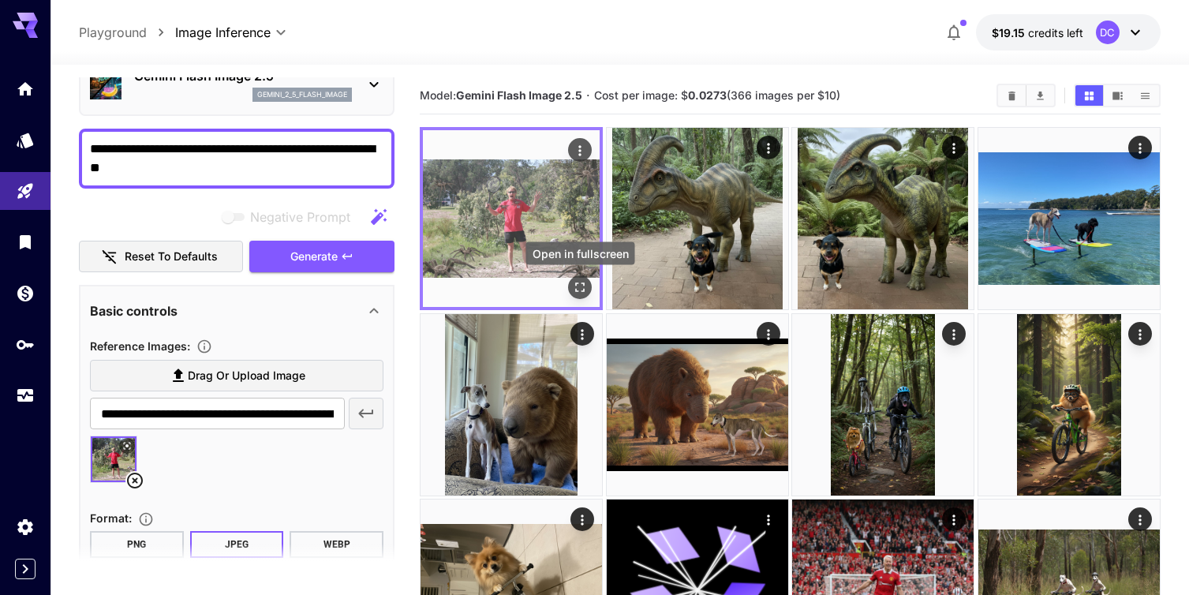
click at [581, 291] on icon "Open in fullscreen" at bounding box center [580, 287] width 16 height 16
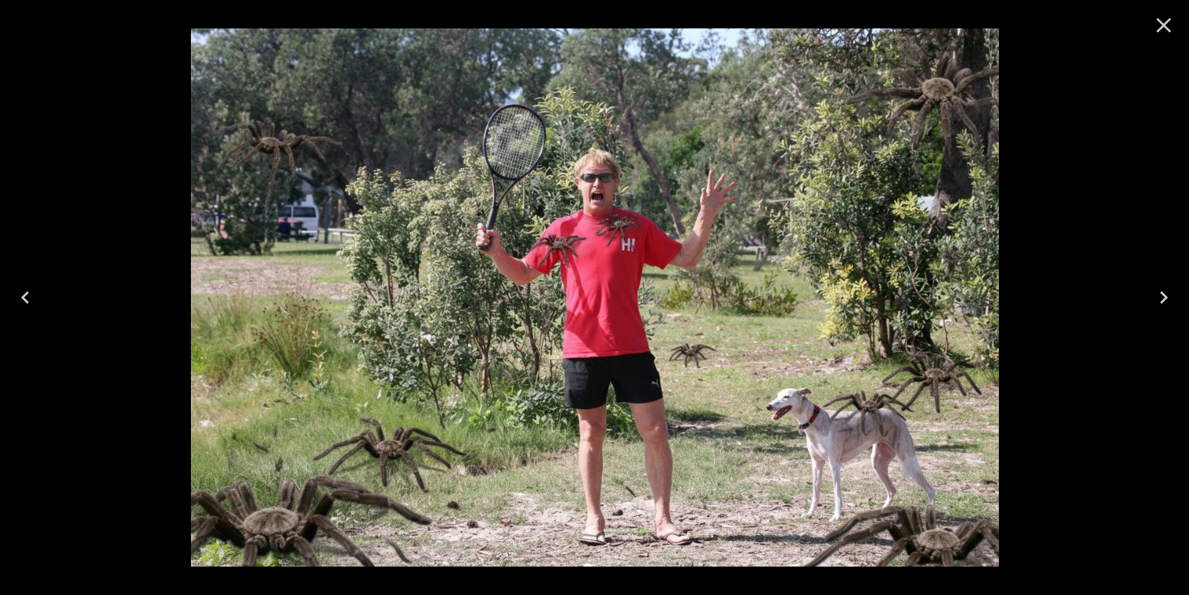
click at [1170, 28] on icon "Close" at bounding box center [1163, 25] width 25 height 25
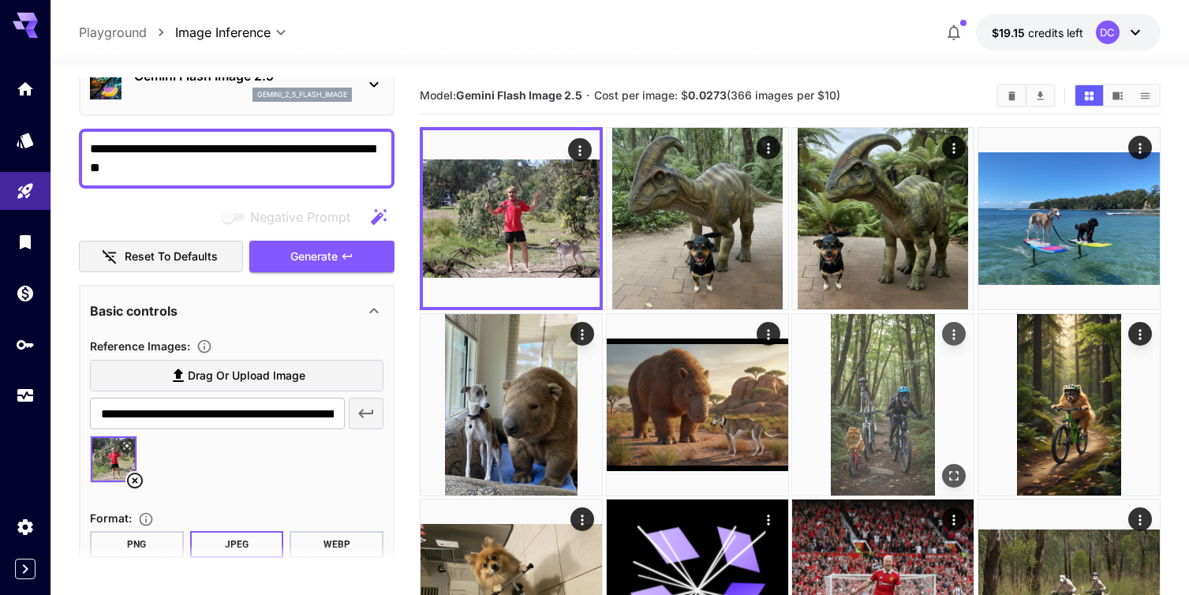
click at [903, 387] on img at bounding box center [882, 404] width 181 height 181
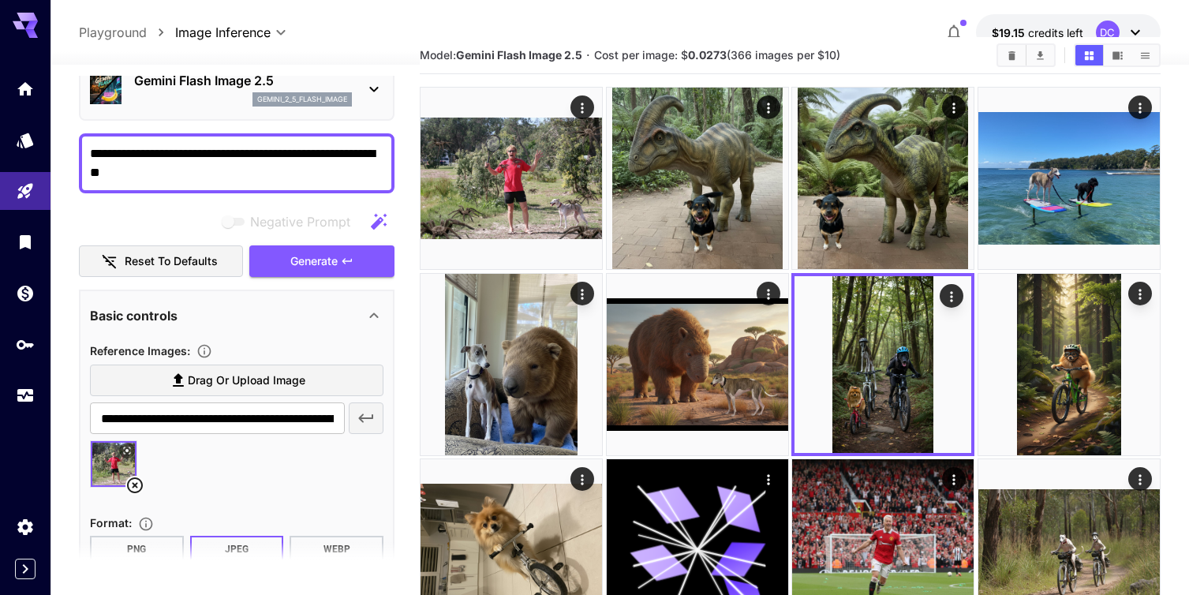
scroll to position [54, 0]
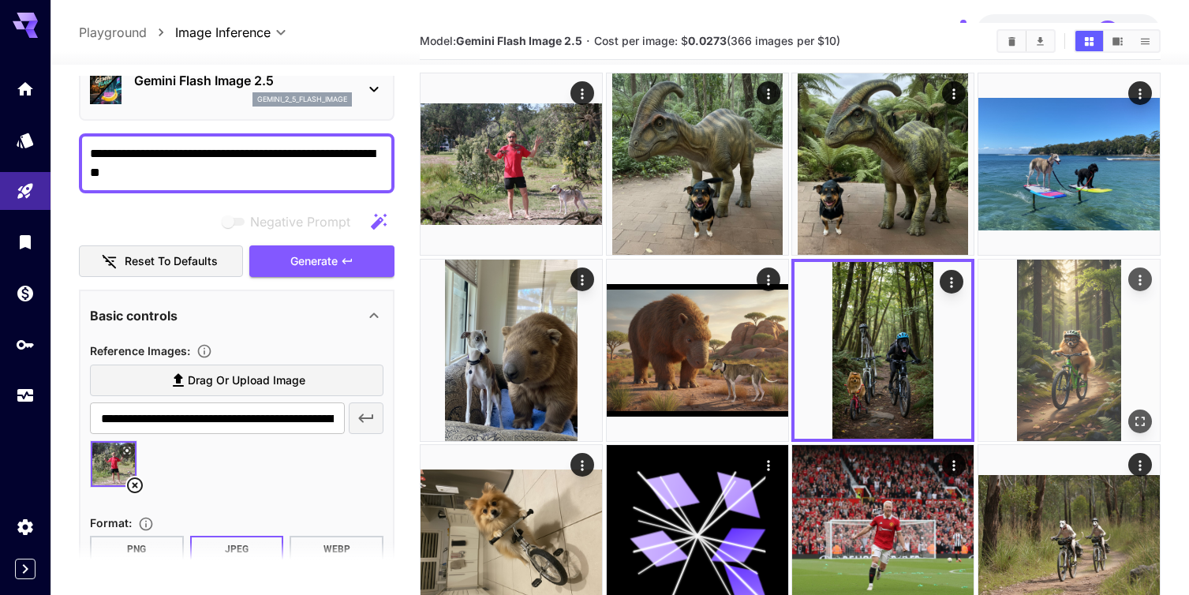
click at [1064, 380] on img at bounding box center [1068, 350] width 181 height 181
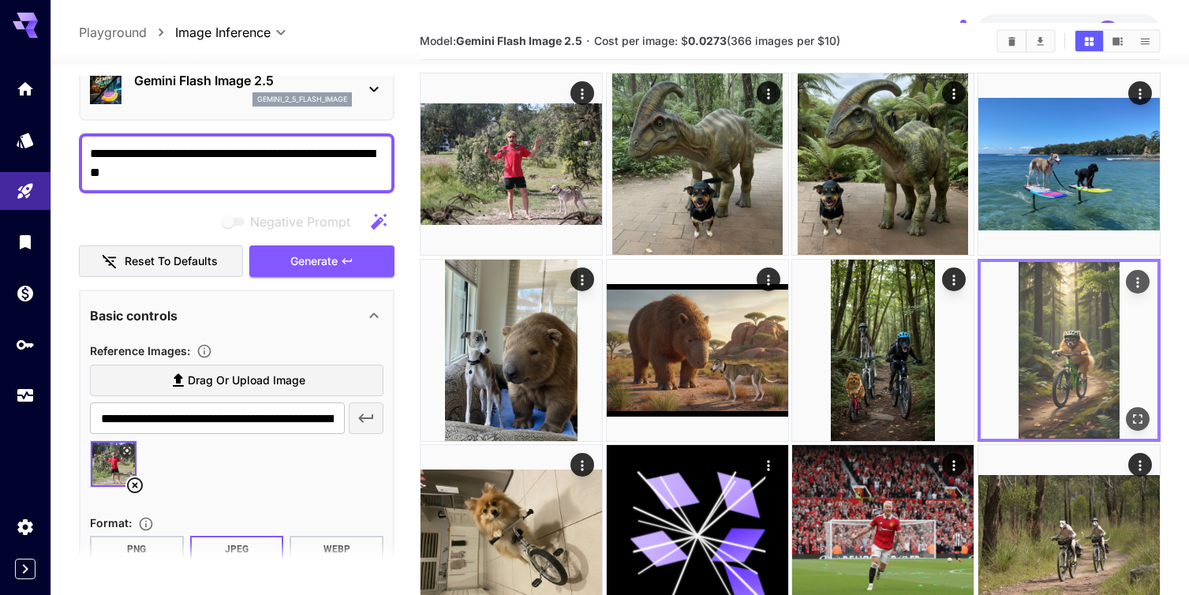
click at [1064, 380] on img at bounding box center [1069, 350] width 177 height 177
click at [1140, 420] on icon "Open in fullscreen" at bounding box center [1138, 419] width 16 height 16
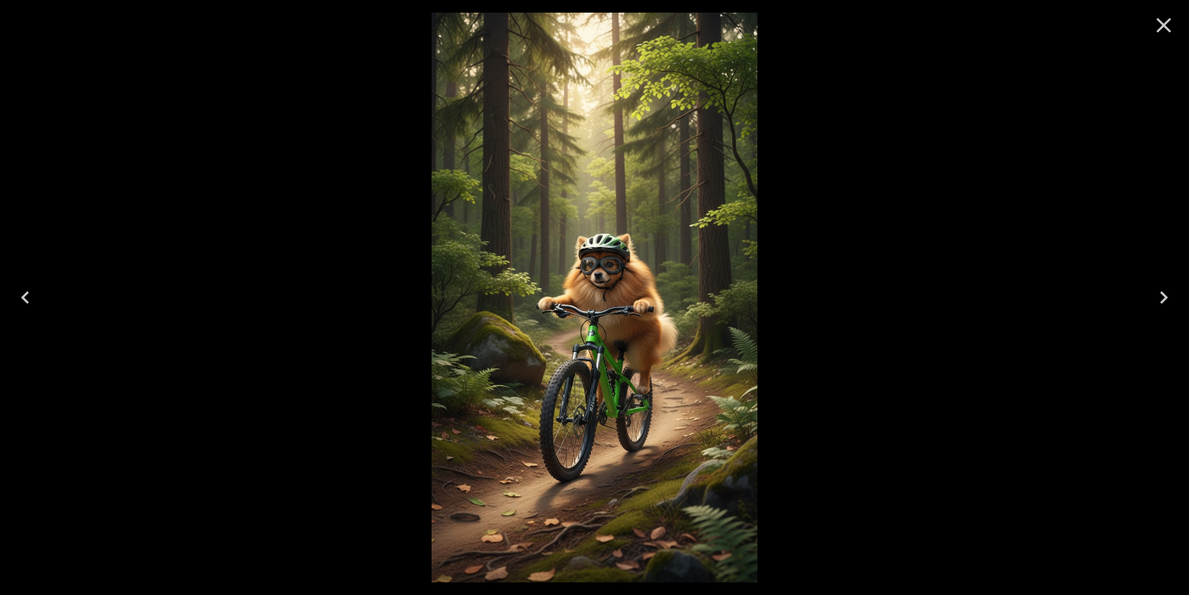
click at [1164, 24] on icon "Close" at bounding box center [1164, 25] width 15 height 15
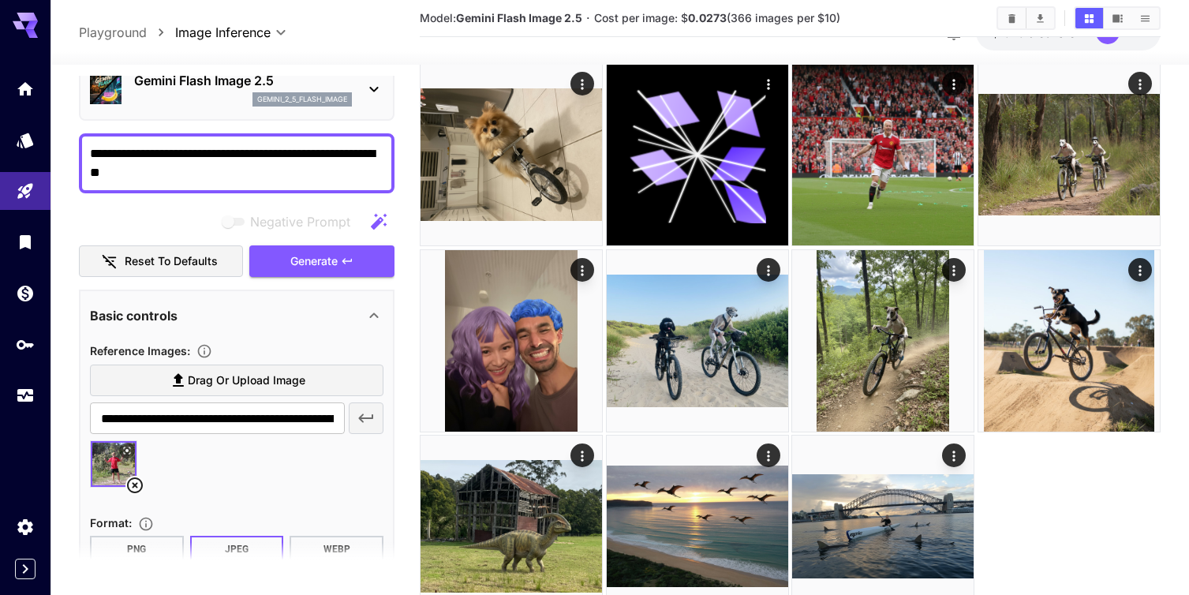
scroll to position [438, 0]
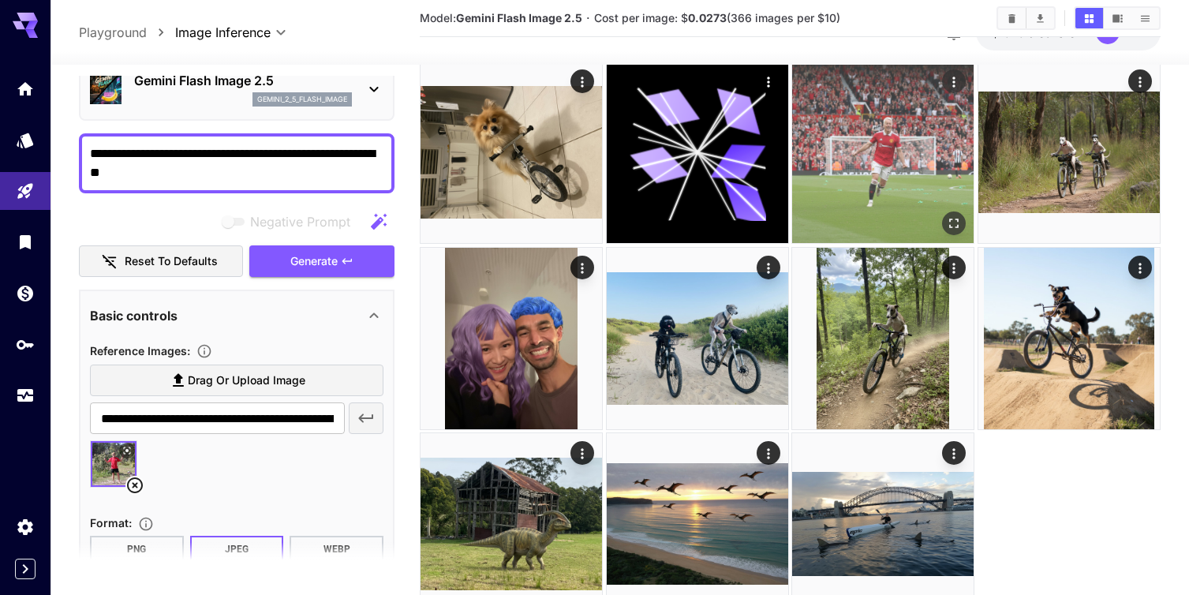
click at [919, 192] on img at bounding box center [882, 152] width 181 height 181
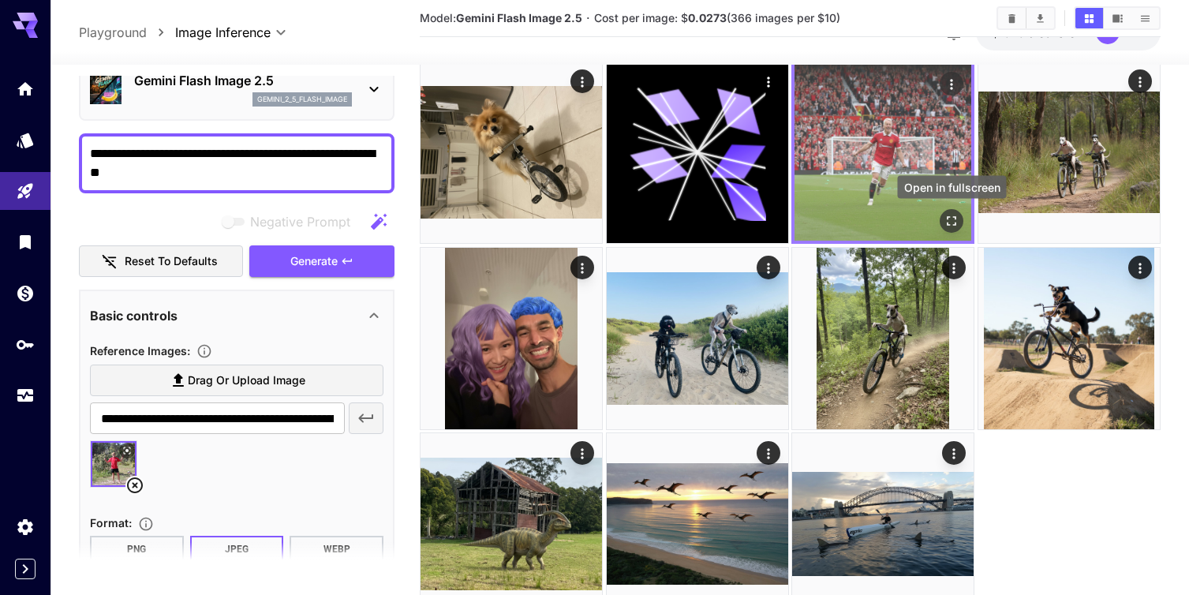
click at [951, 216] on icon "Open in fullscreen" at bounding box center [952, 221] width 16 height 16
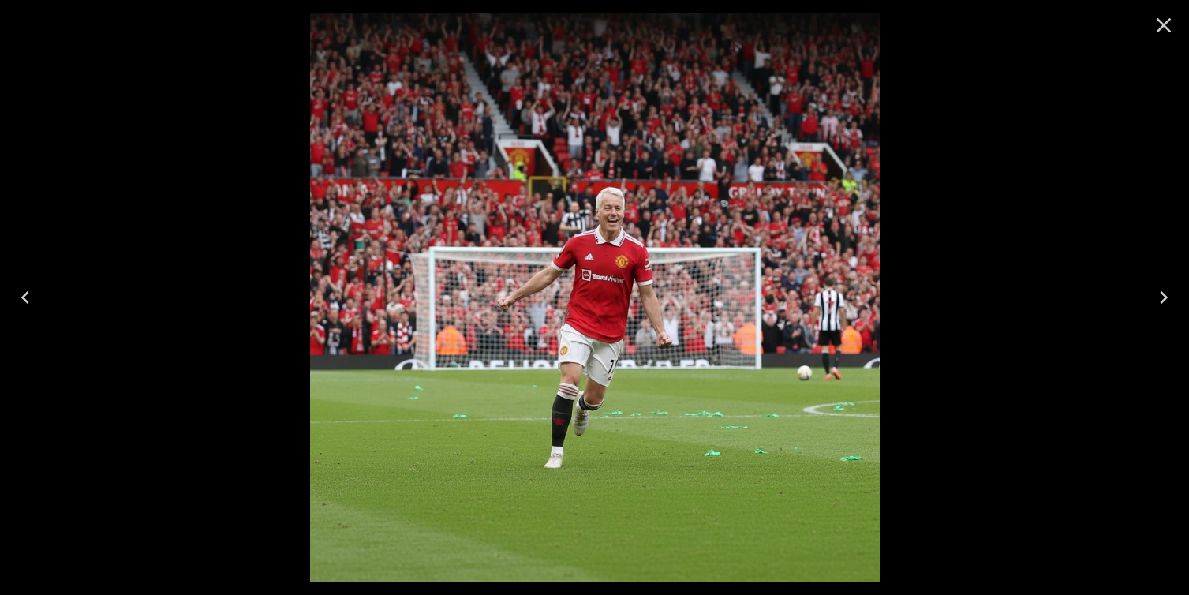
click at [1159, 32] on icon "Close" at bounding box center [1163, 25] width 25 height 25
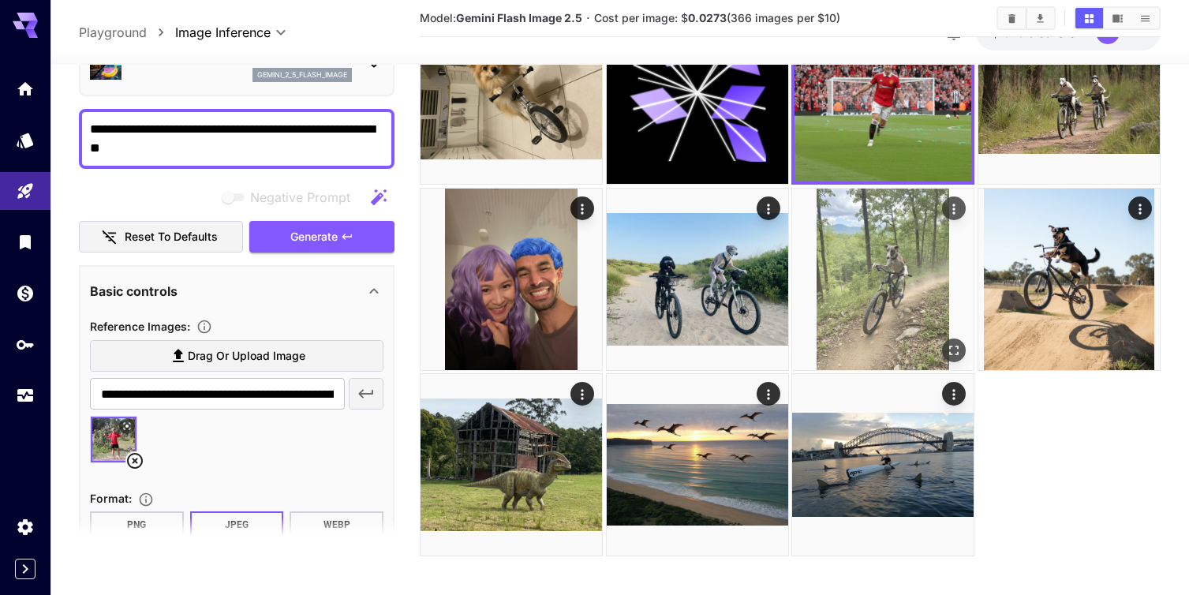
scroll to position [500, 0]
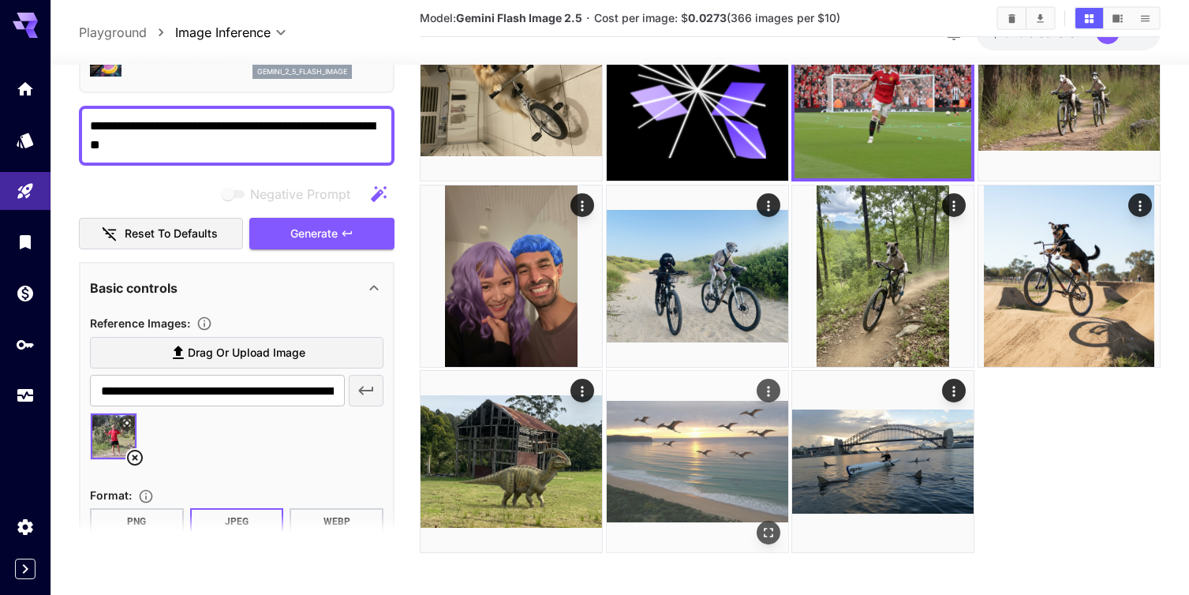
click at [701, 454] on img at bounding box center [697, 461] width 181 height 181
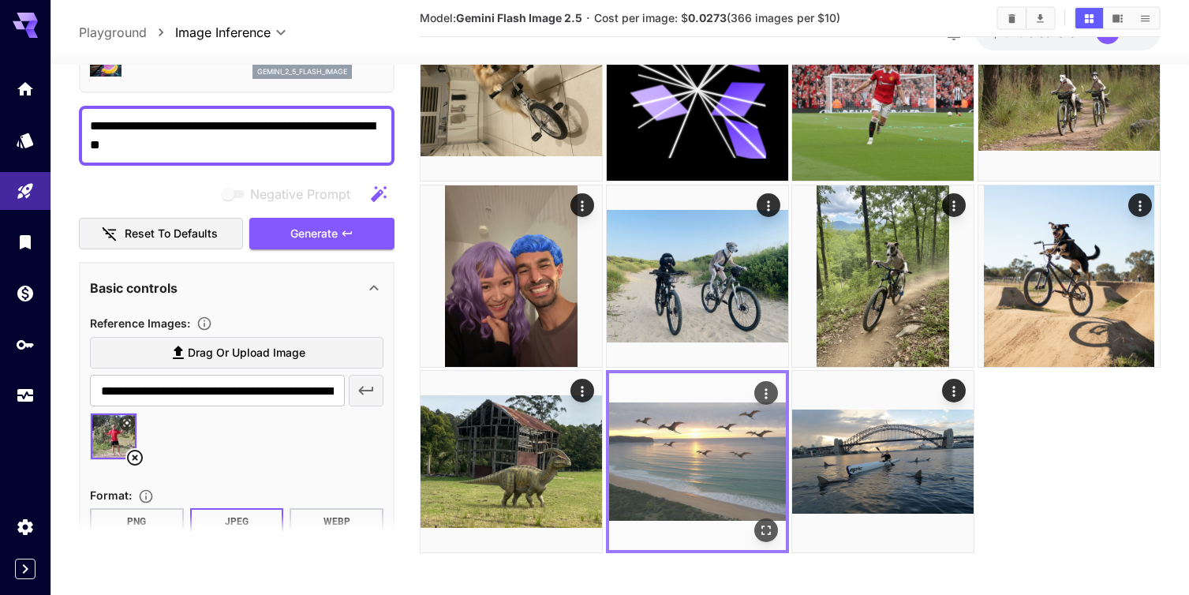
click at [701, 454] on img at bounding box center [697, 461] width 177 height 177
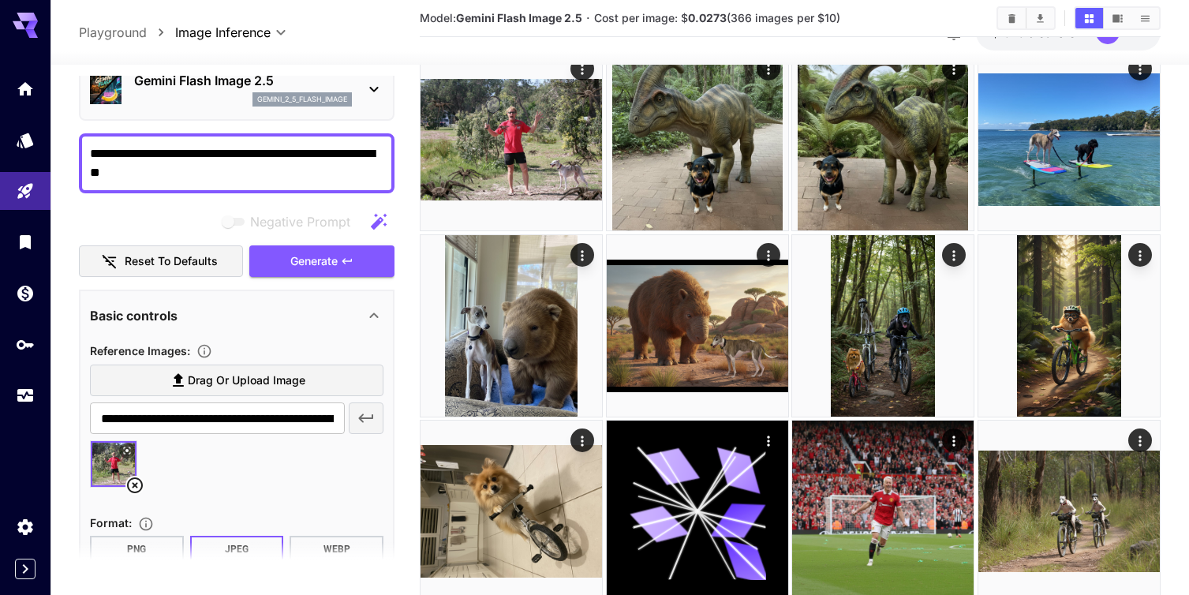
scroll to position [49, 0]
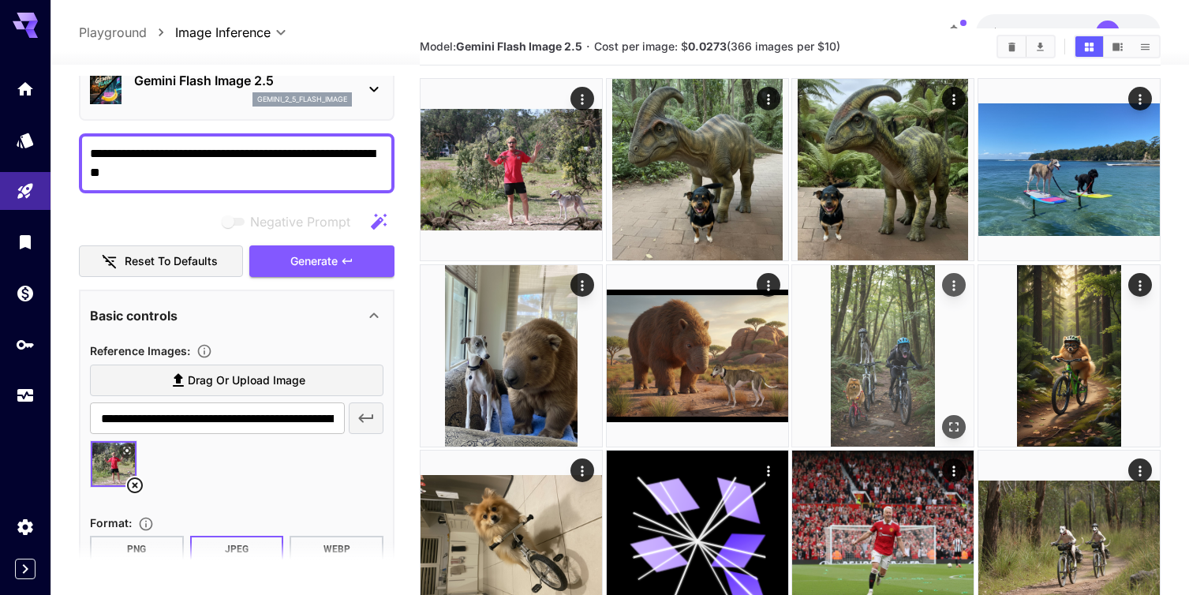
click at [854, 388] on img at bounding box center [882, 355] width 181 height 181
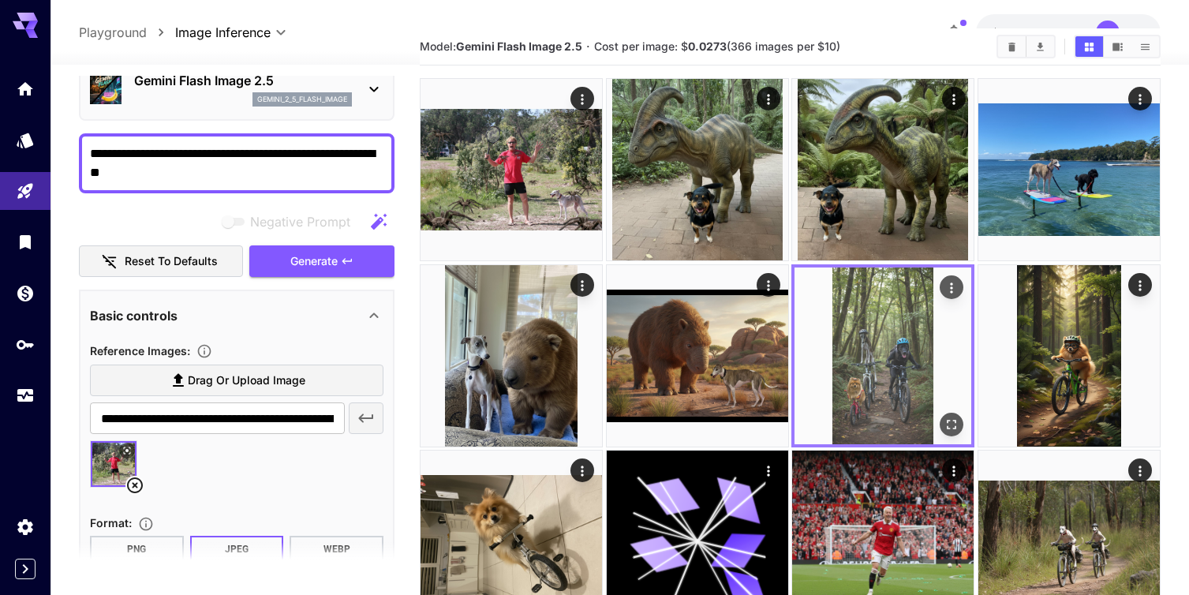
click at [853, 387] on img at bounding box center [882, 355] width 177 height 177
click at [952, 417] on icon "Open in fullscreen" at bounding box center [952, 425] width 16 height 16
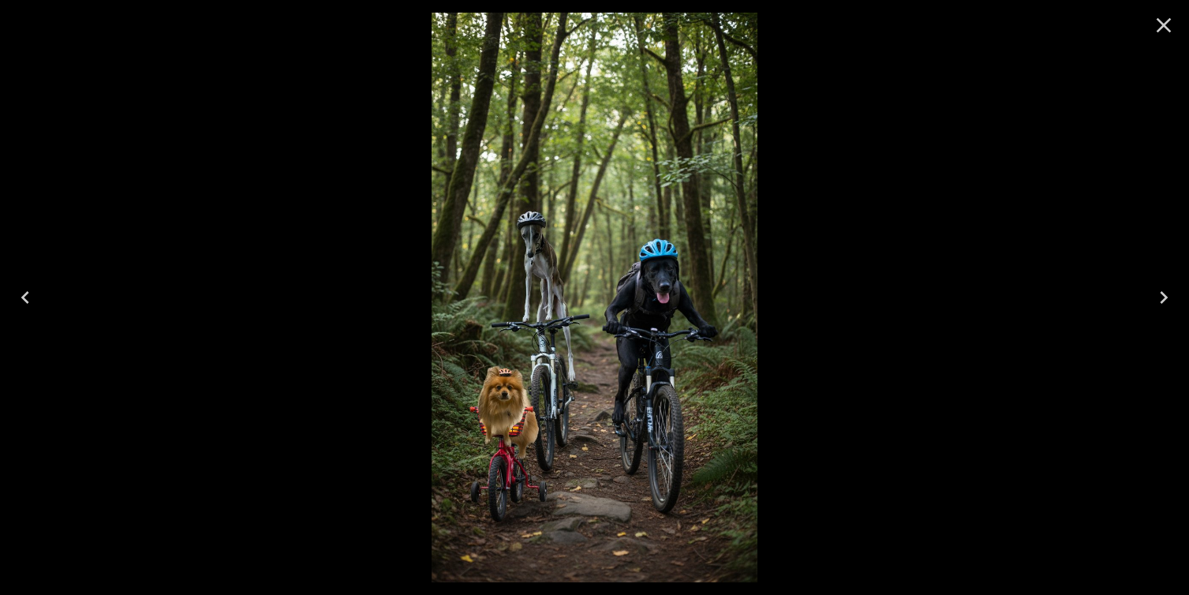
click at [1169, 18] on icon "Close" at bounding box center [1164, 25] width 15 height 15
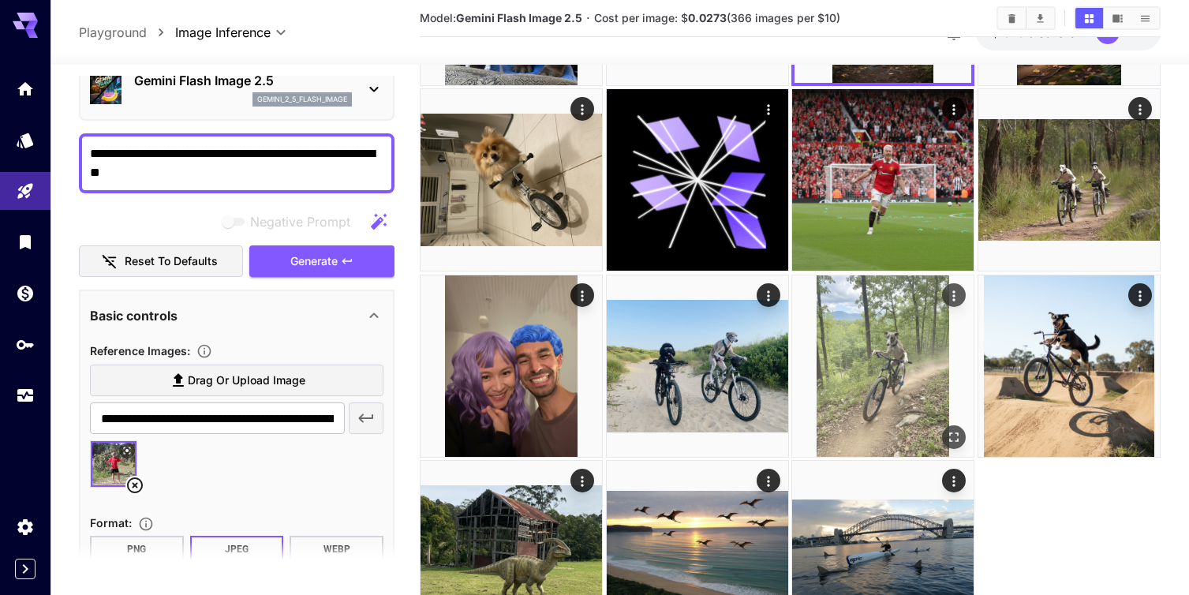
scroll to position [506, 0]
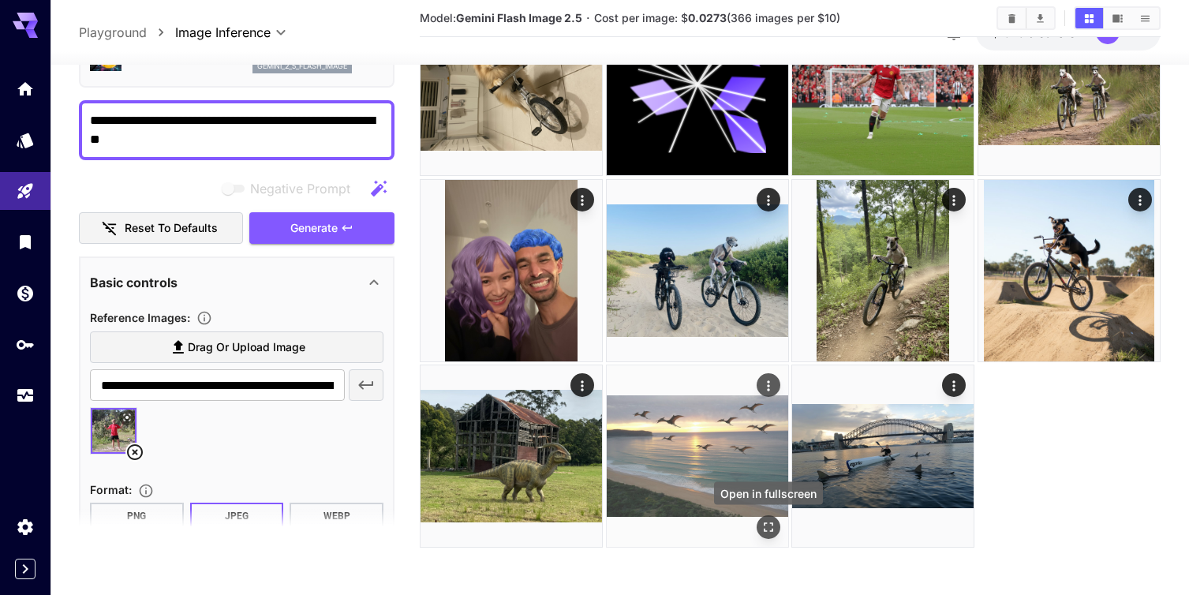
click at [769, 527] on icon "Open in fullscreen" at bounding box center [769, 527] width 16 height 16
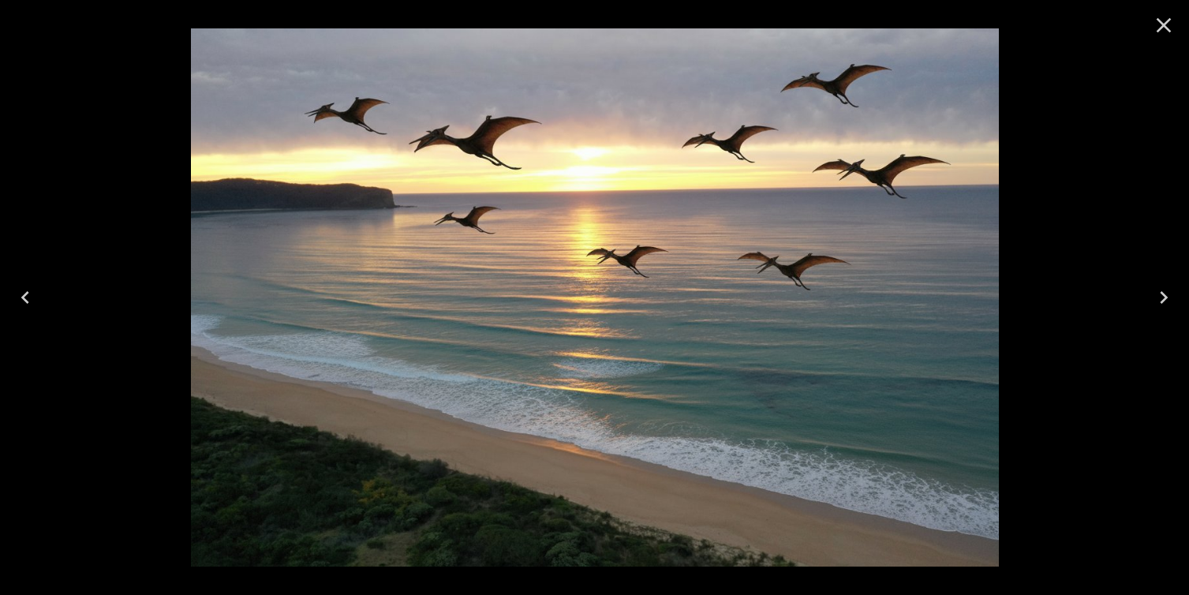
click at [1162, 21] on icon "Close" at bounding box center [1163, 25] width 25 height 25
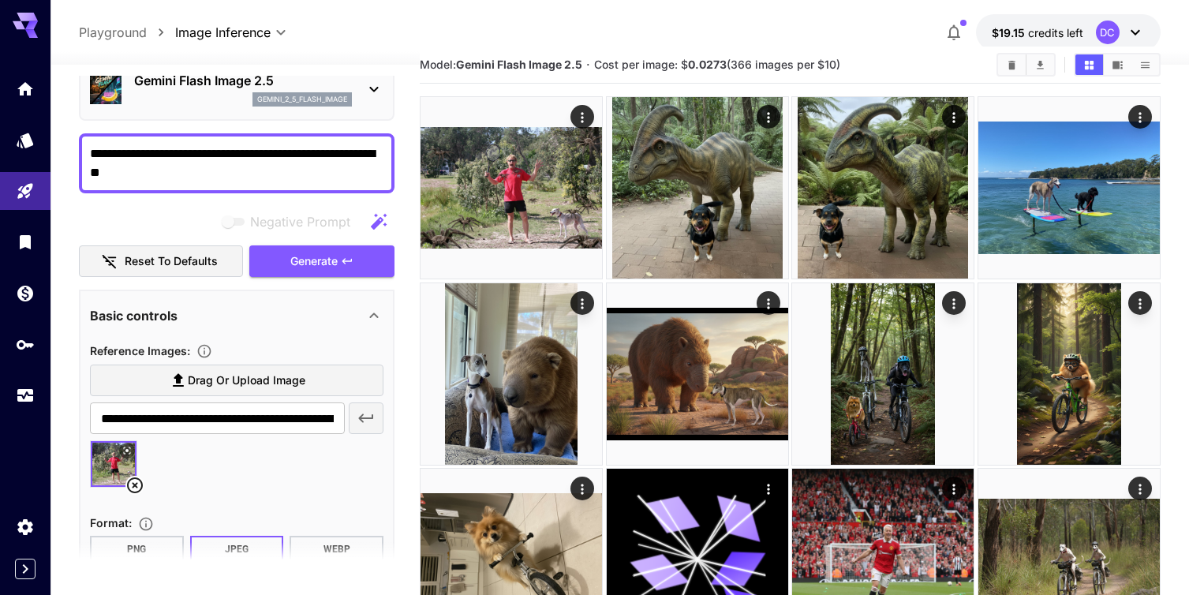
scroll to position [0, 0]
